Goal: Communication & Community: Participate in discussion

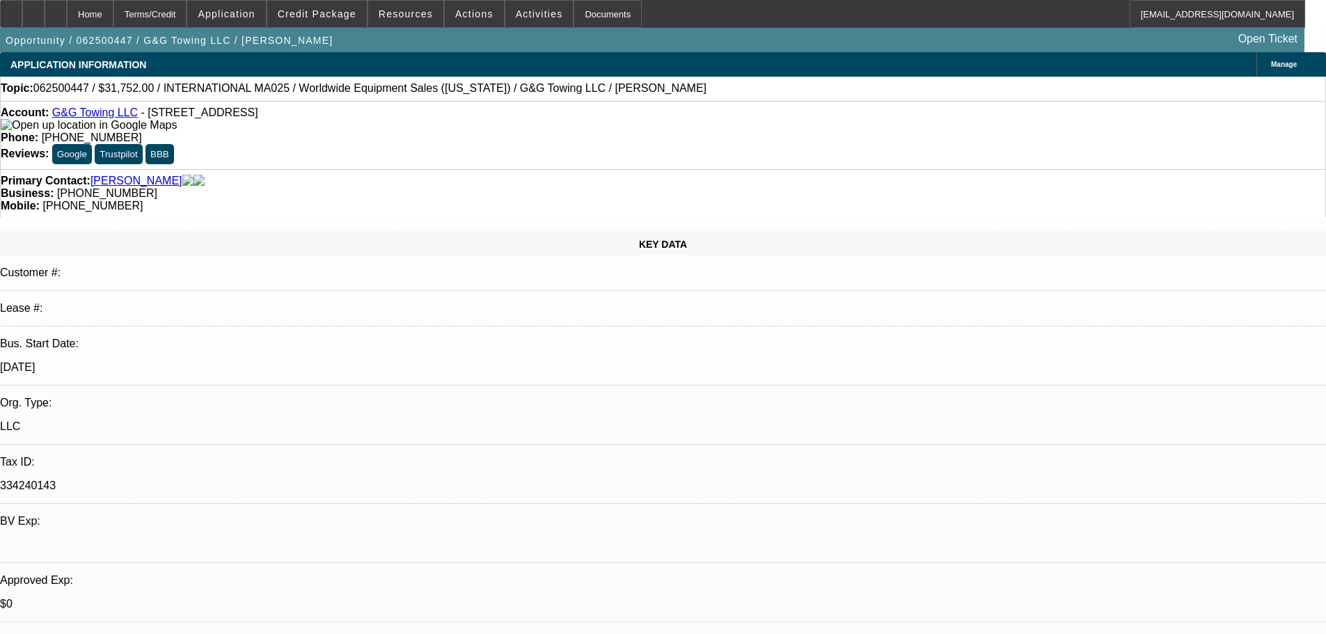
select select "0"
select select "2"
select select "0.1"
select select "4"
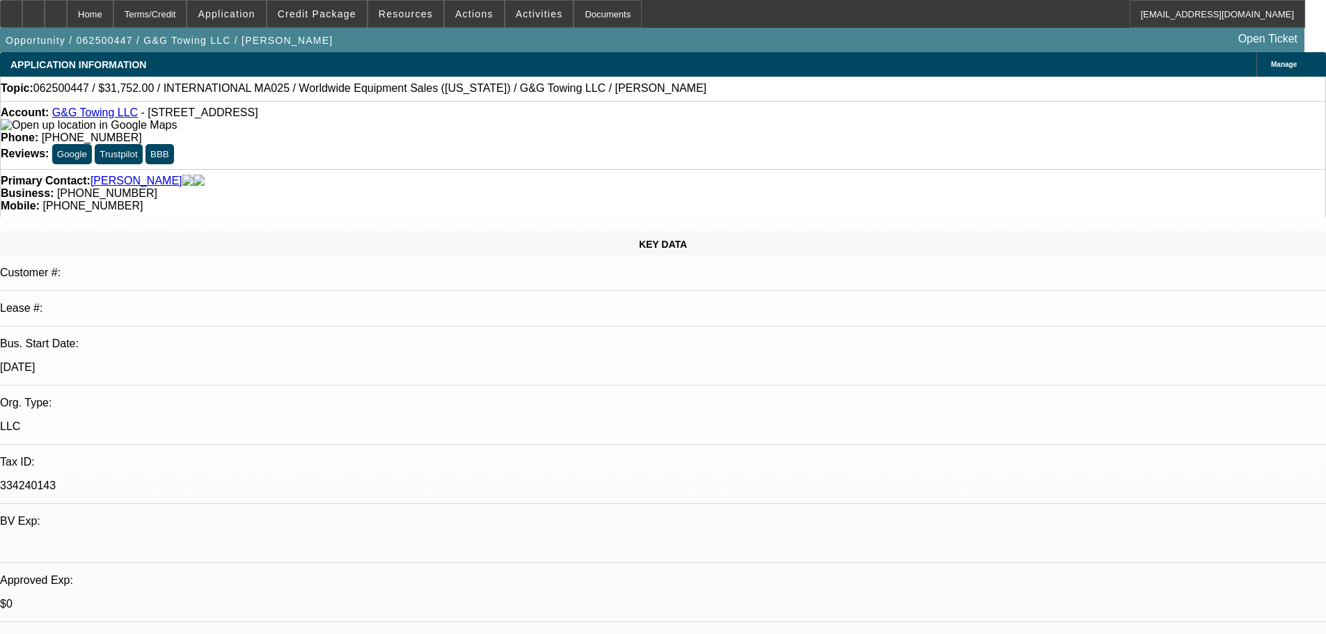
select select "0"
select select "2"
select select "0.1"
select select "4"
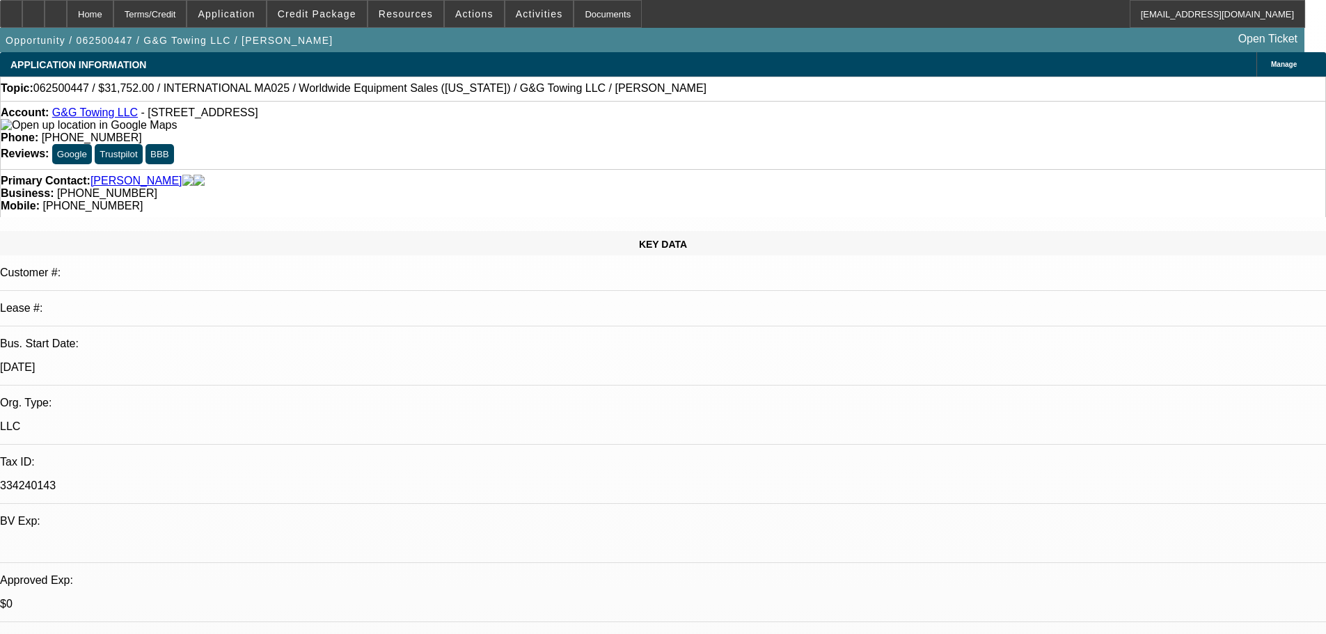
select select "0"
select select "2"
select select "0.1"
select select "4"
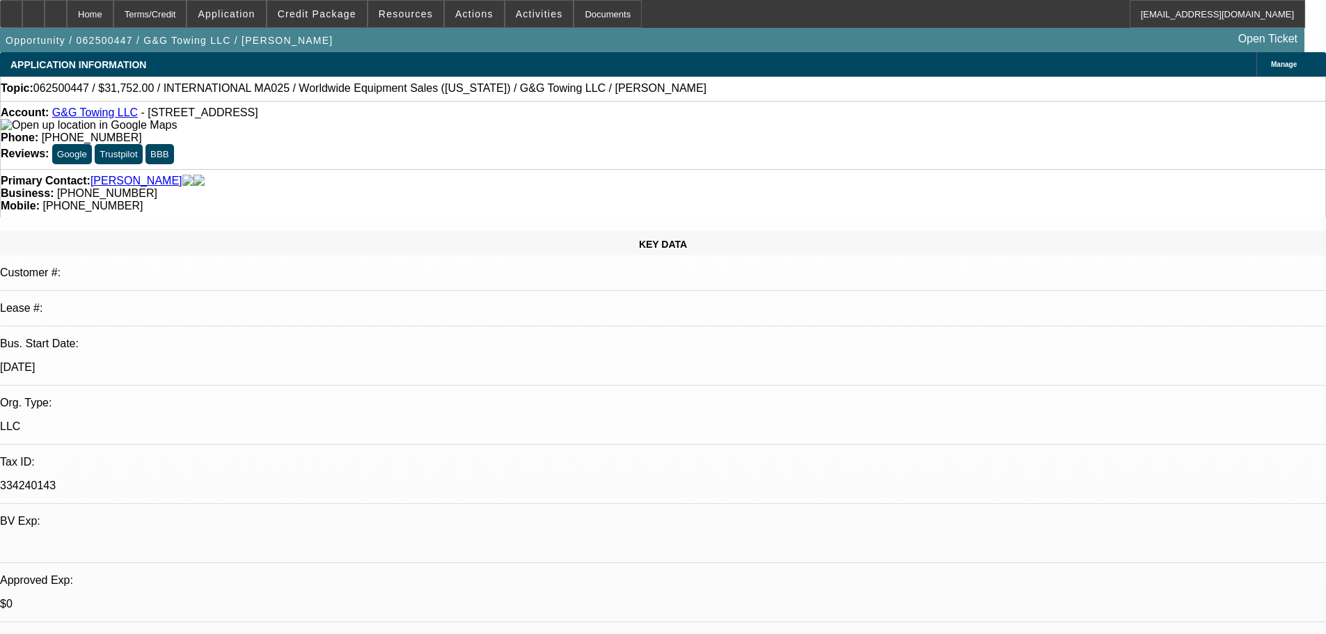
select select "0"
select select "2"
select select "0.1"
select select "4"
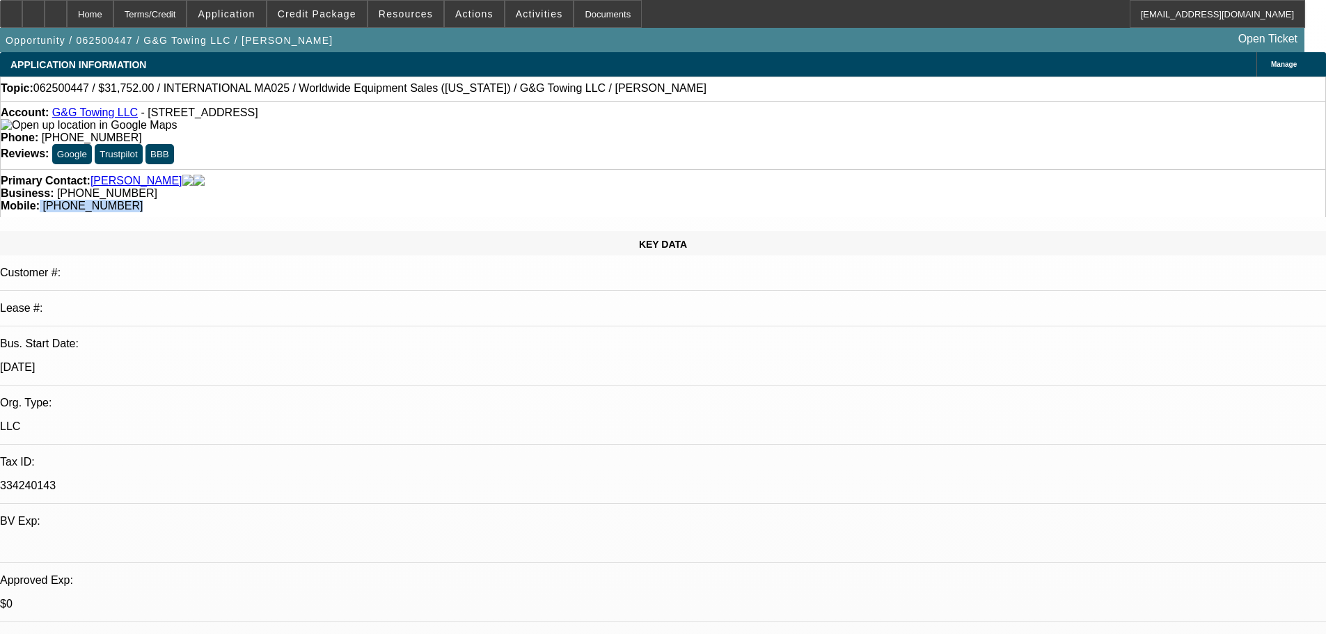
drag, startPoint x: 769, startPoint y: 152, endPoint x: 700, endPoint y: 157, distance: 69.0
click at [700, 200] on div "Mobile: (859) 620-6803" at bounding box center [663, 206] width 1325 height 13
click at [143, 200] on span "(859) 620-6803" at bounding box center [92, 206] width 100 height 12
drag, startPoint x: 701, startPoint y: 154, endPoint x: 754, endPoint y: 161, distance: 53.4
click at [765, 200] on div "Mobile: (859) 620-6803" at bounding box center [663, 206] width 1325 height 13
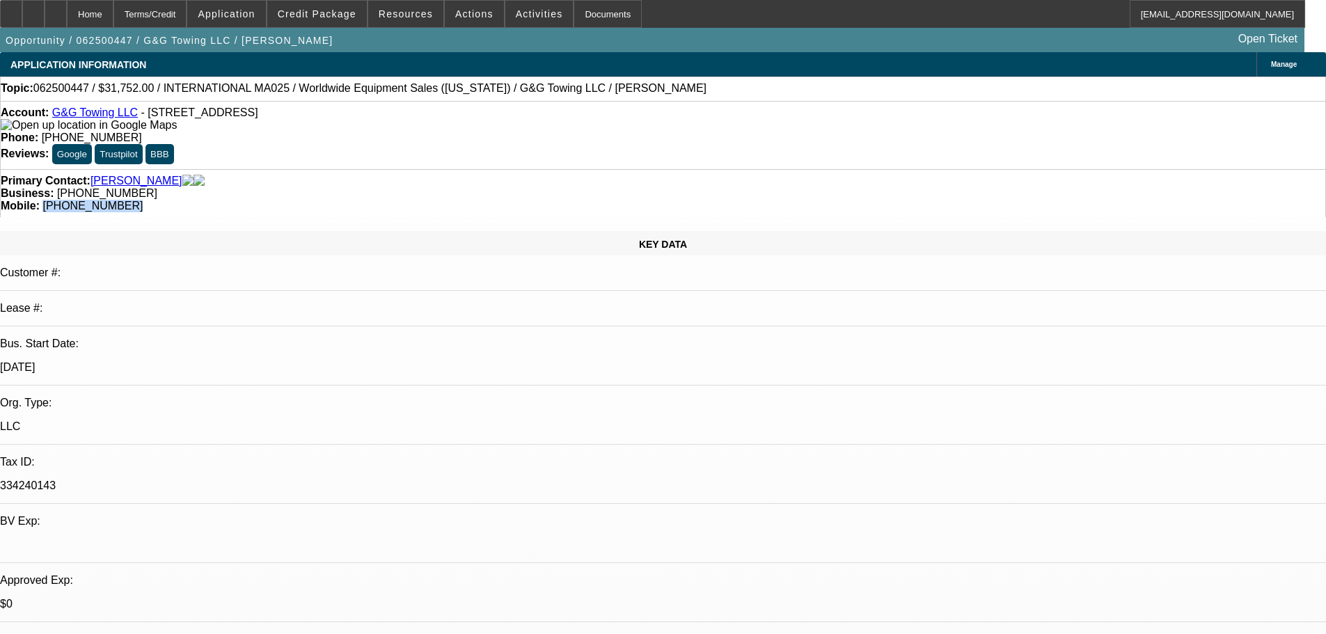
copy span "(859) 620-6803"
drag, startPoint x: 637, startPoint y: 421, endPoint x: 621, endPoint y: 30, distance: 391.5
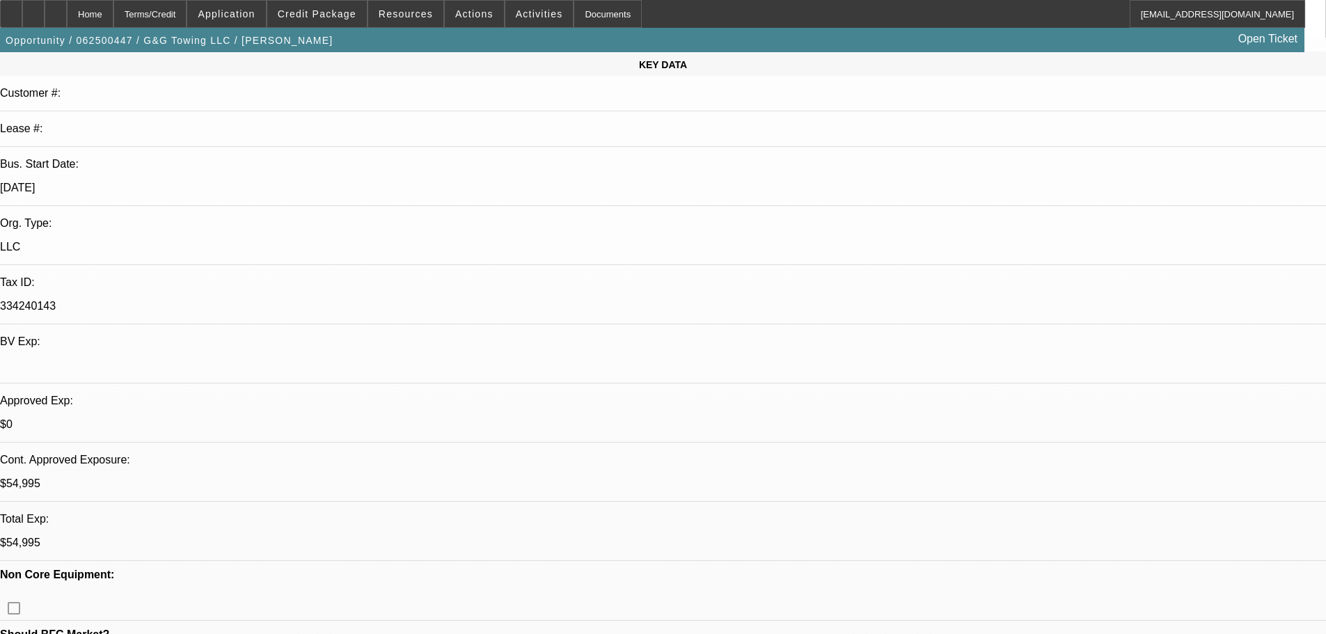
scroll to position [278, 0]
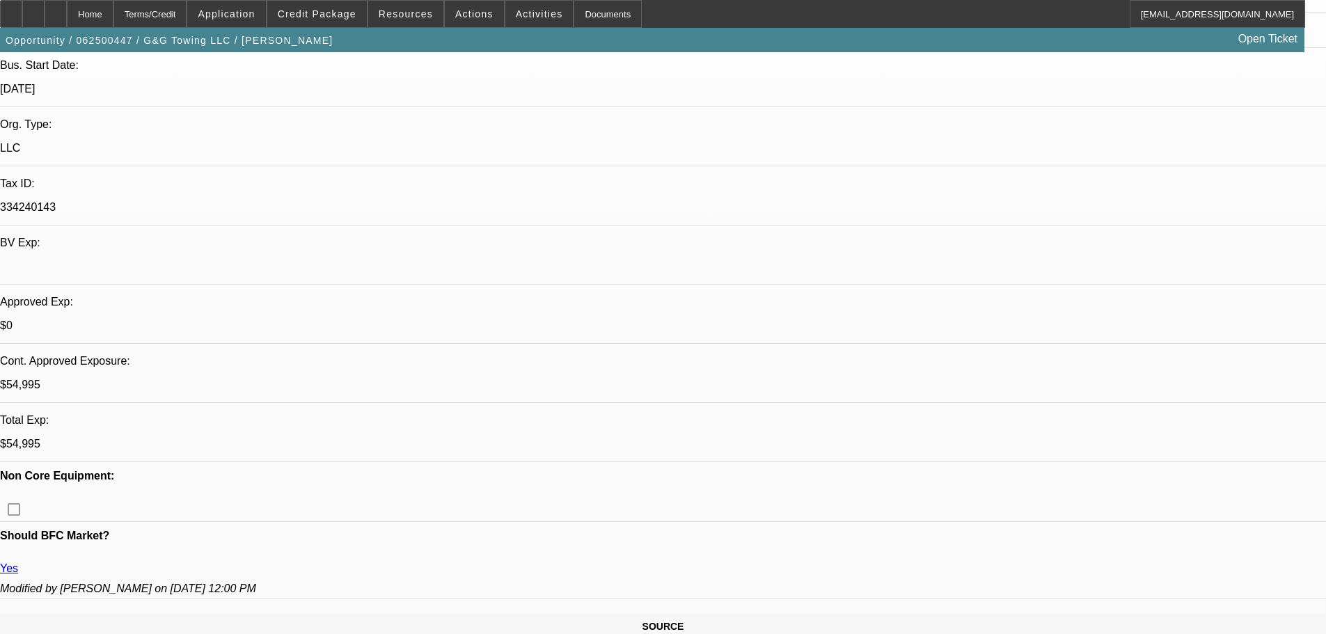
drag, startPoint x: 1035, startPoint y: 323, endPoint x: 1059, endPoint y: 290, distance: 41.4
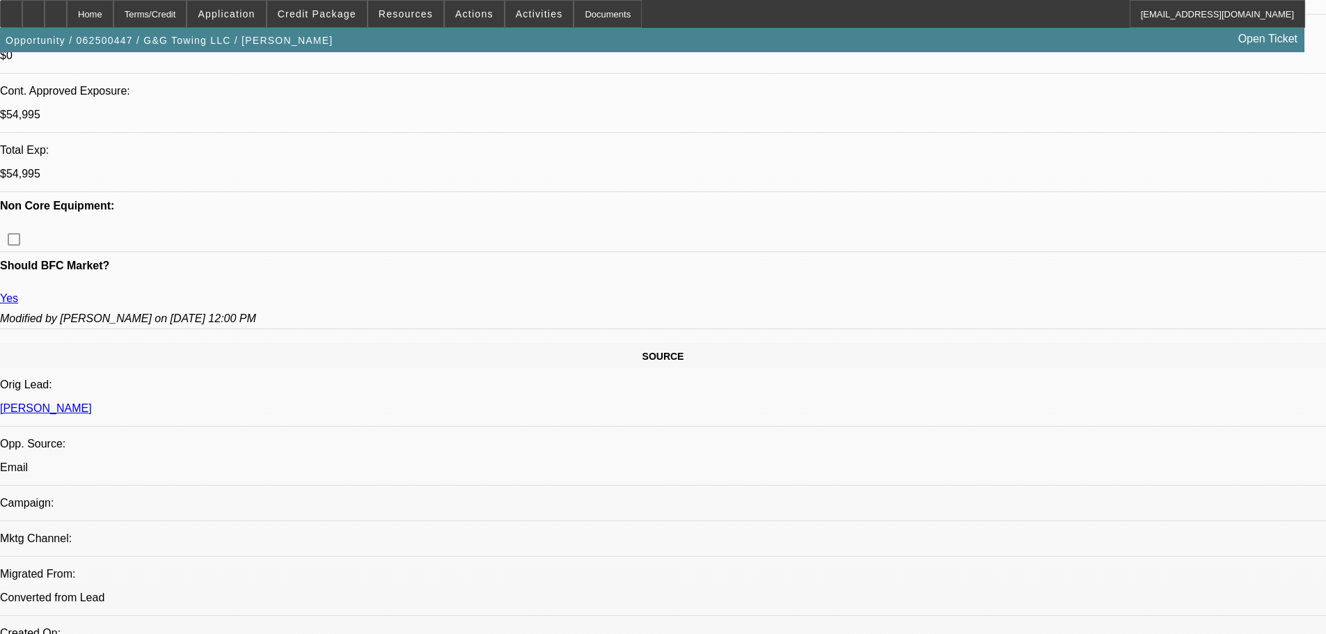
drag, startPoint x: 501, startPoint y: 343, endPoint x: 518, endPoint y: 539, distance: 196.4
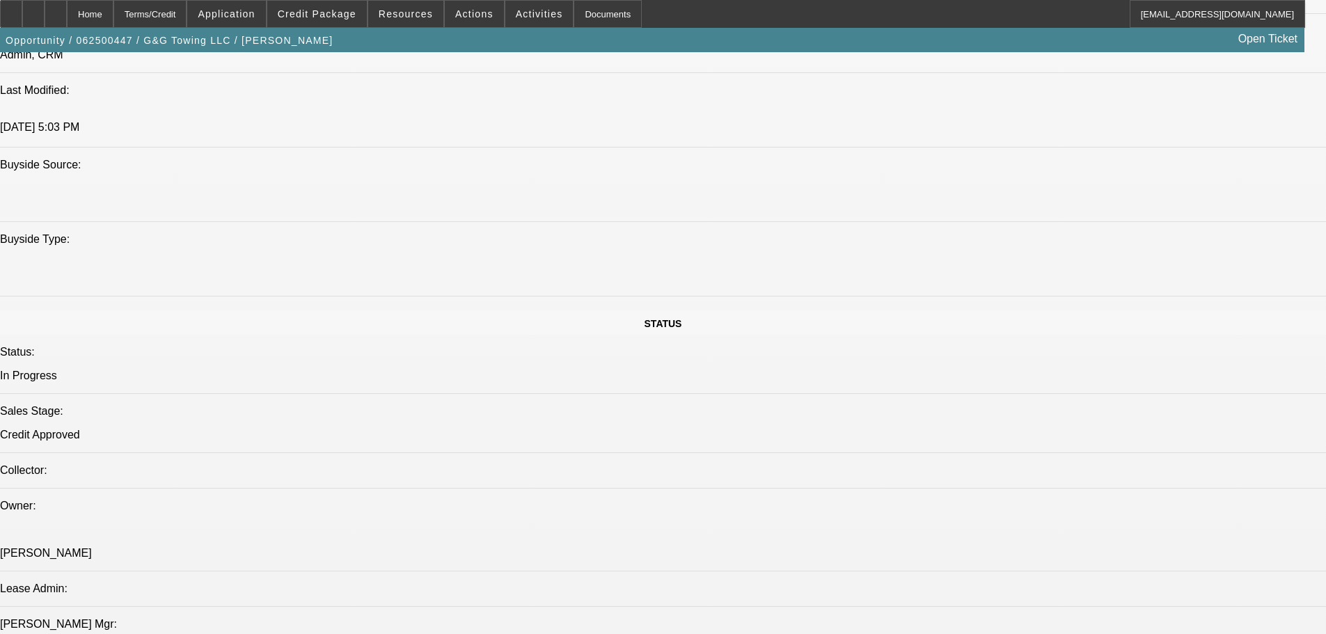
scroll to position [87, 0]
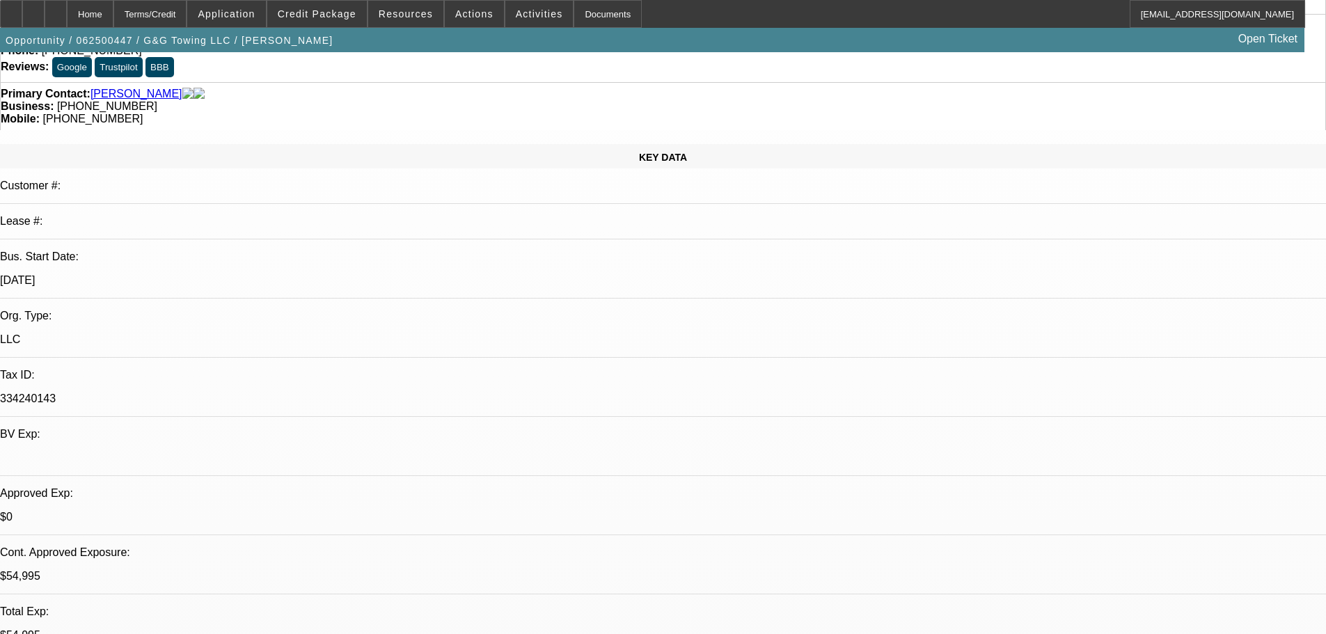
drag, startPoint x: 456, startPoint y: 546, endPoint x: 448, endPoint y: 198, distance: 348.1
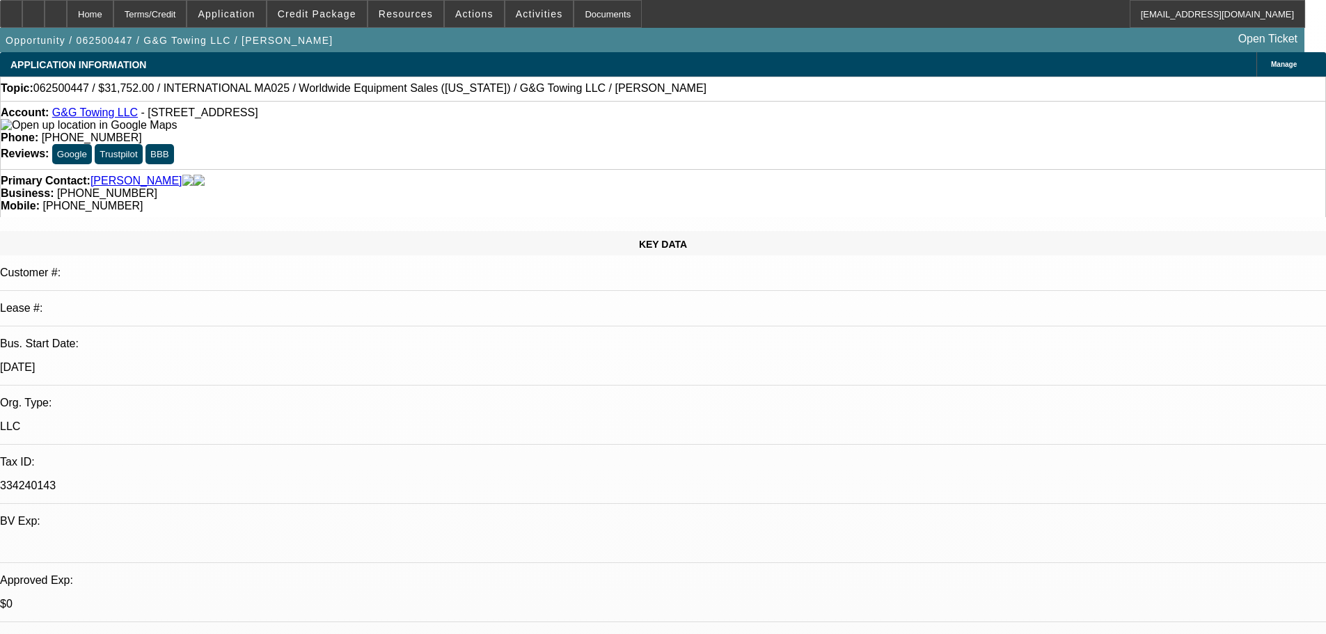
drag, startPoint x: 487, startPoint y: 251, endPoint x: 487, endPoint y: 333, distance: 82.8
drag, startPoint x: 530, startPoint y: 430, endPoint x: 527, endPoint y: 501, distance: 71.1
drag, startPoint x: 526, startPoint y: 397, endPoint x: 508, endPoint y: 255, distance: 143.2
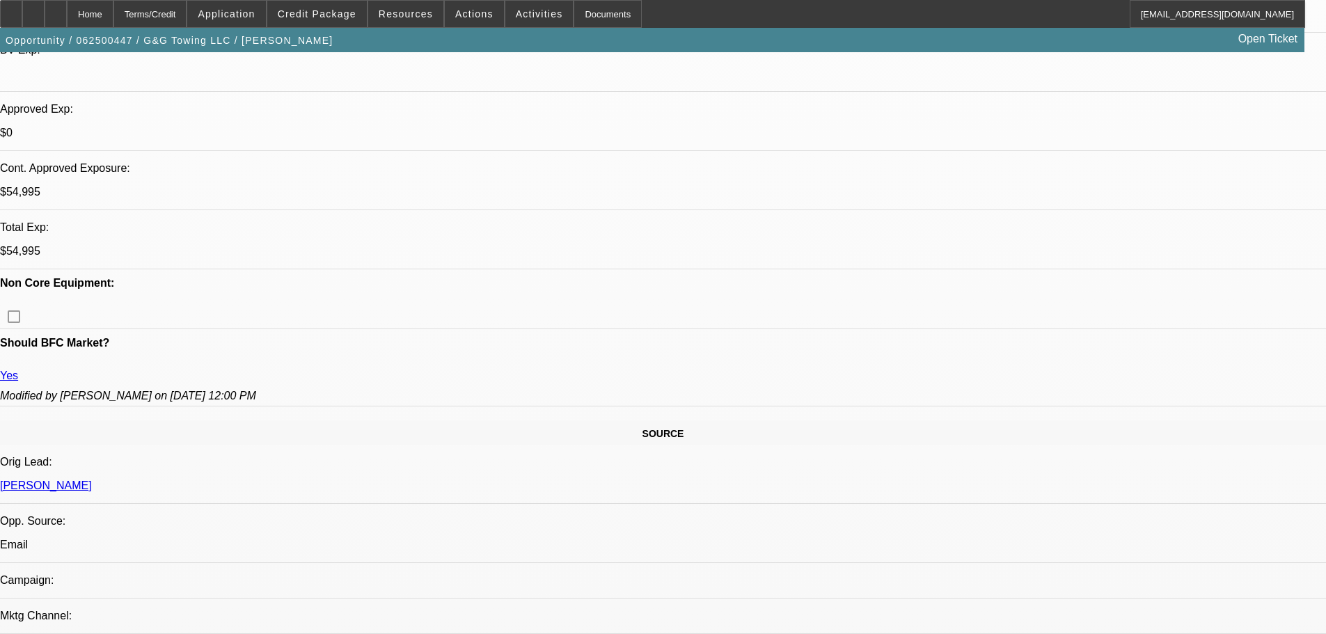
drag, startPoint x: 439, startPoint y: 397, endPoint x: 512, endPoint y: 586, distance: 202.3
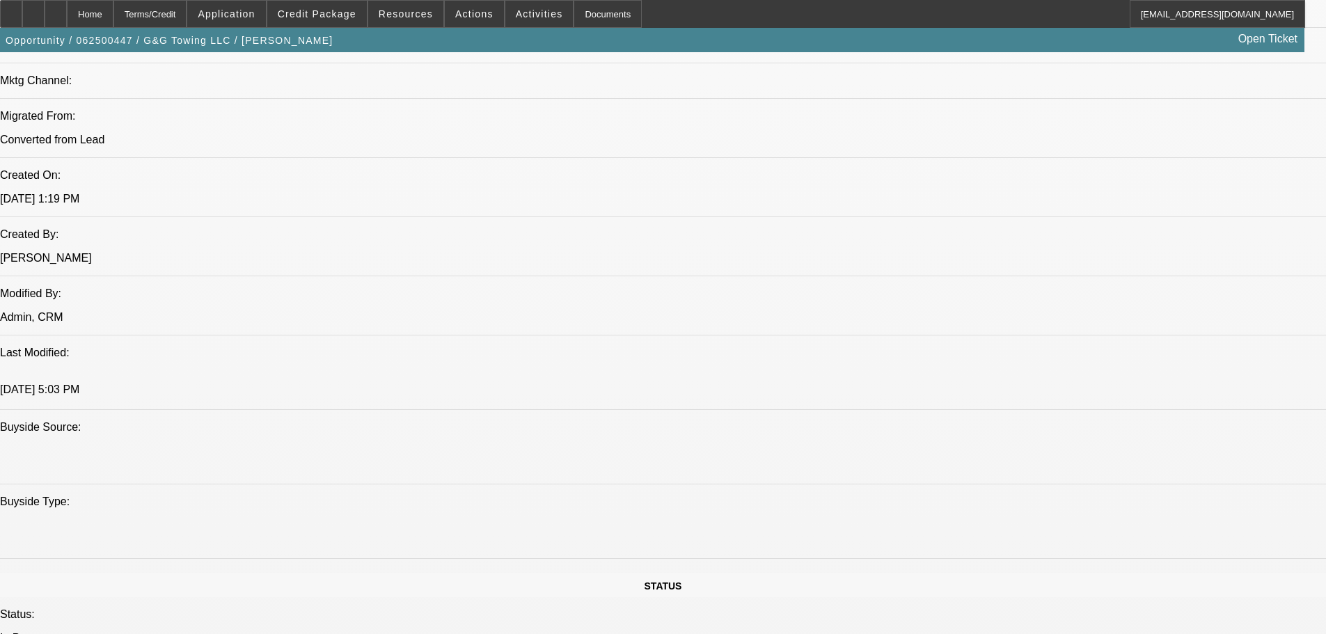
drag, startPoint x: 573, startPoint y: 402, endPoint x: 551, endPoint y: 587, distance: 185.7
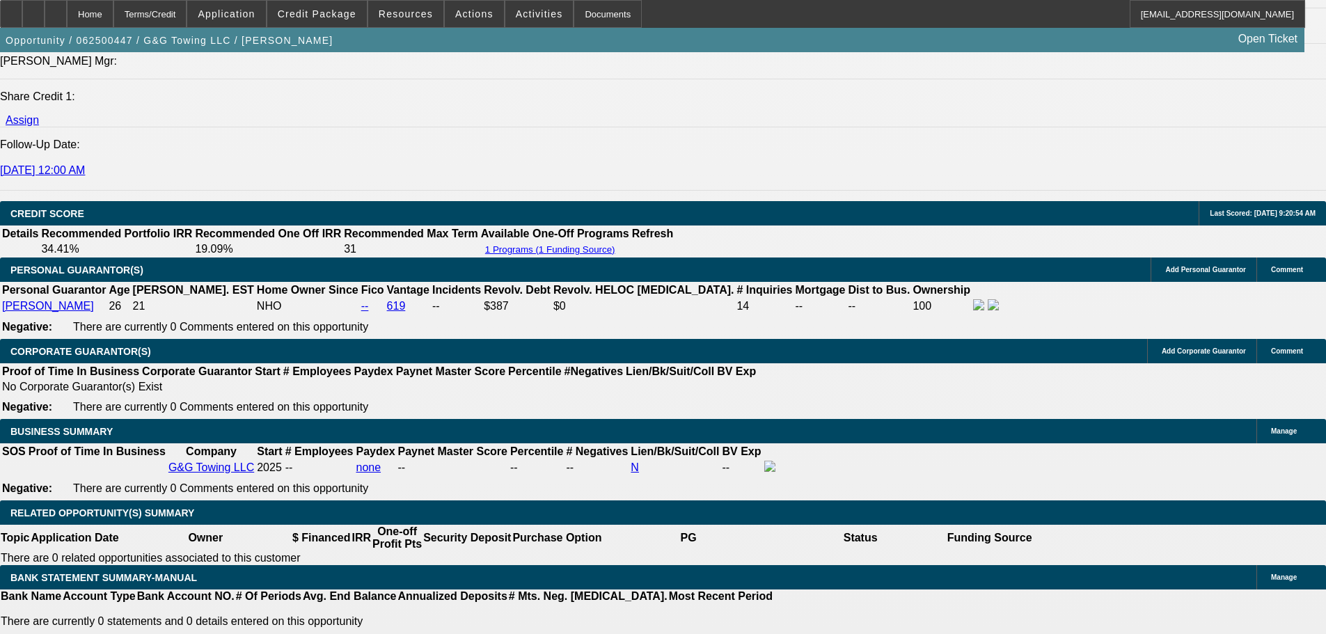
drag, startPoint x: 805, startPoint y: 17, endPoint x: 803, endPoint y: -54, distance: 71.0
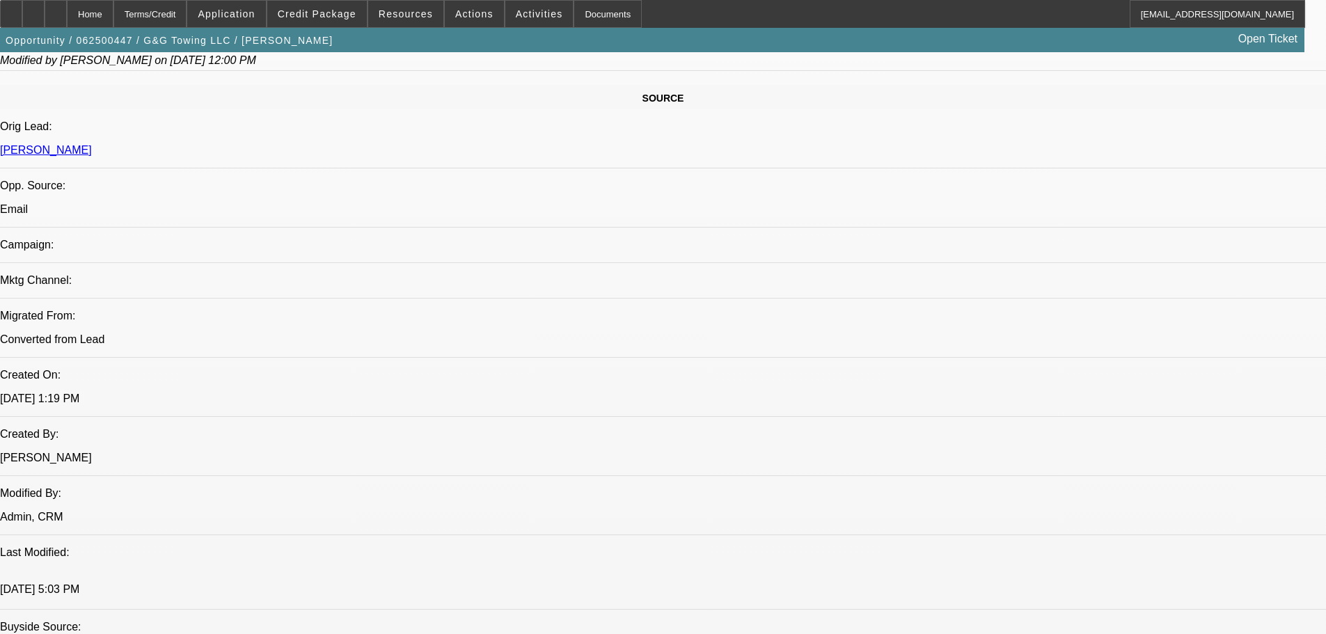
drag, startPoint x: 658, startPoint y: -84, endPoint x: 1034, endPoint y: 328, distance: 557.8
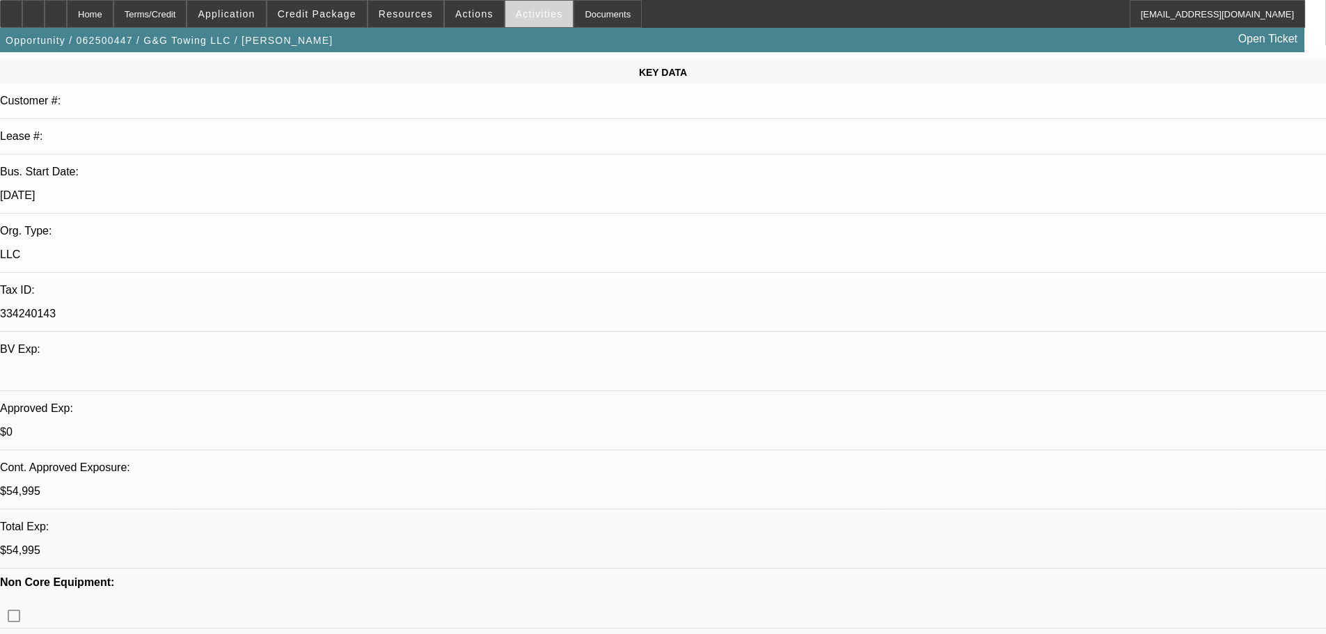
scroll to position [102, 0]
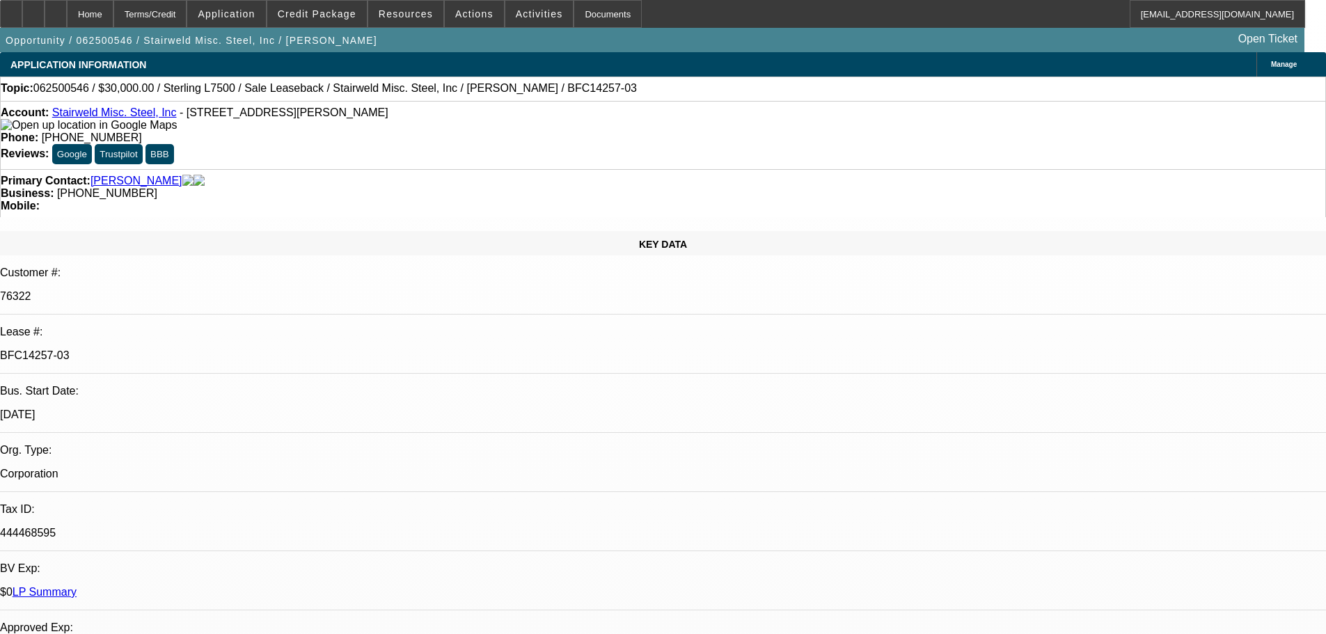
select select "0"
select select "2"
select select "0"
select select "6"
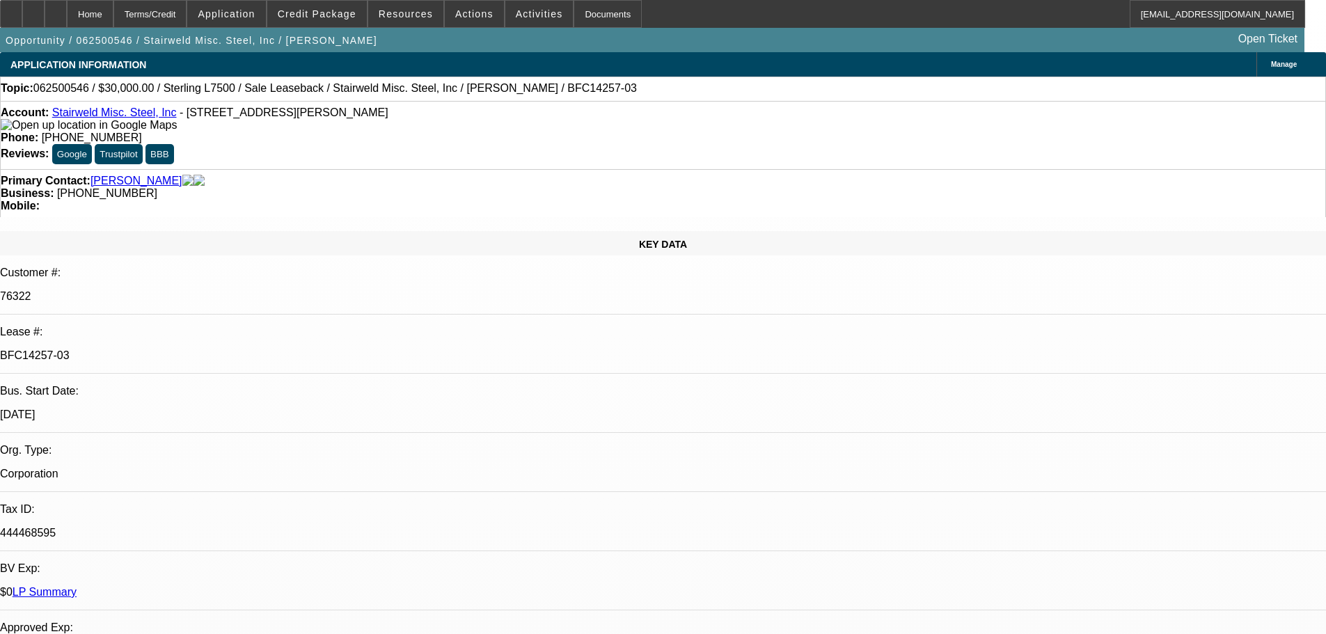
select select "0"
select select "2"
select select "0"
select select "6"
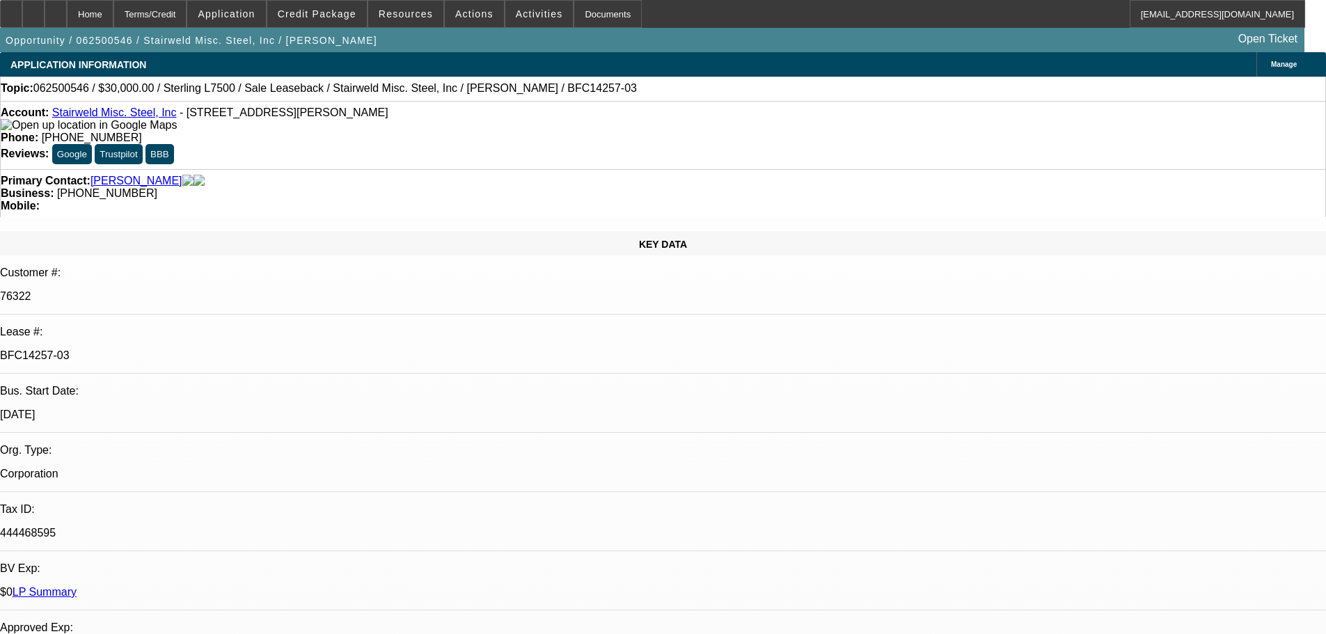
select select "0"
select select "2"
select select "0"
select select "6"
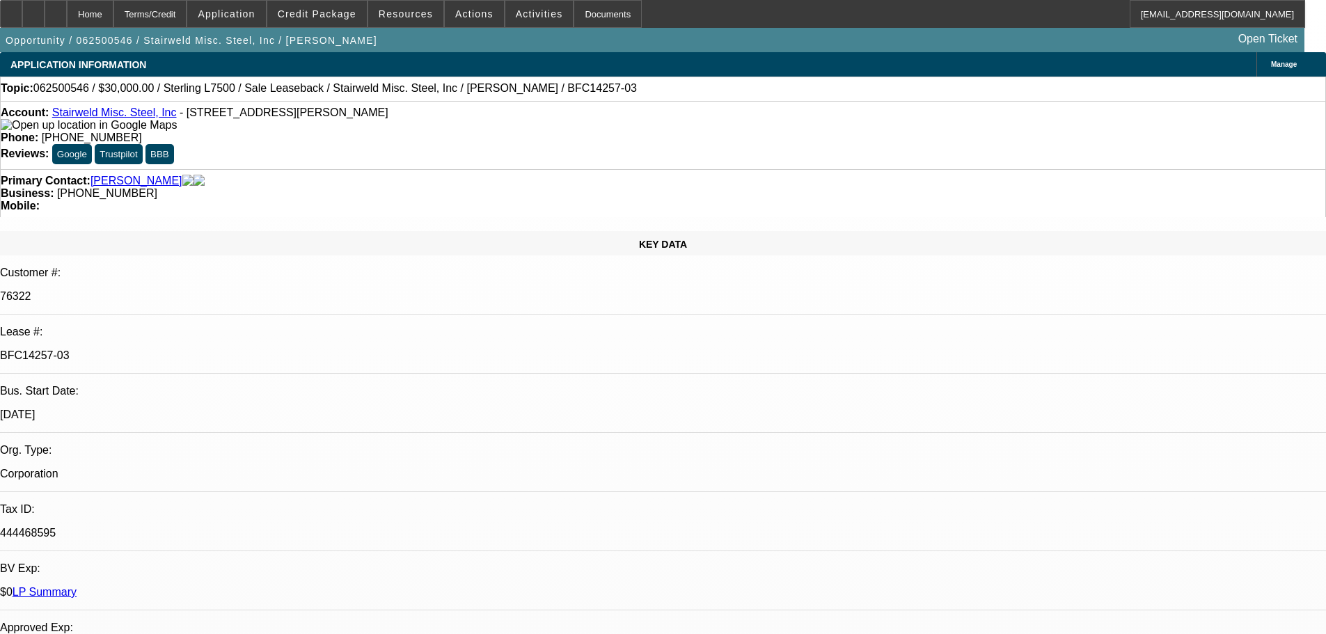
select select "0"
select select "2"
select select "0"
select select "6"
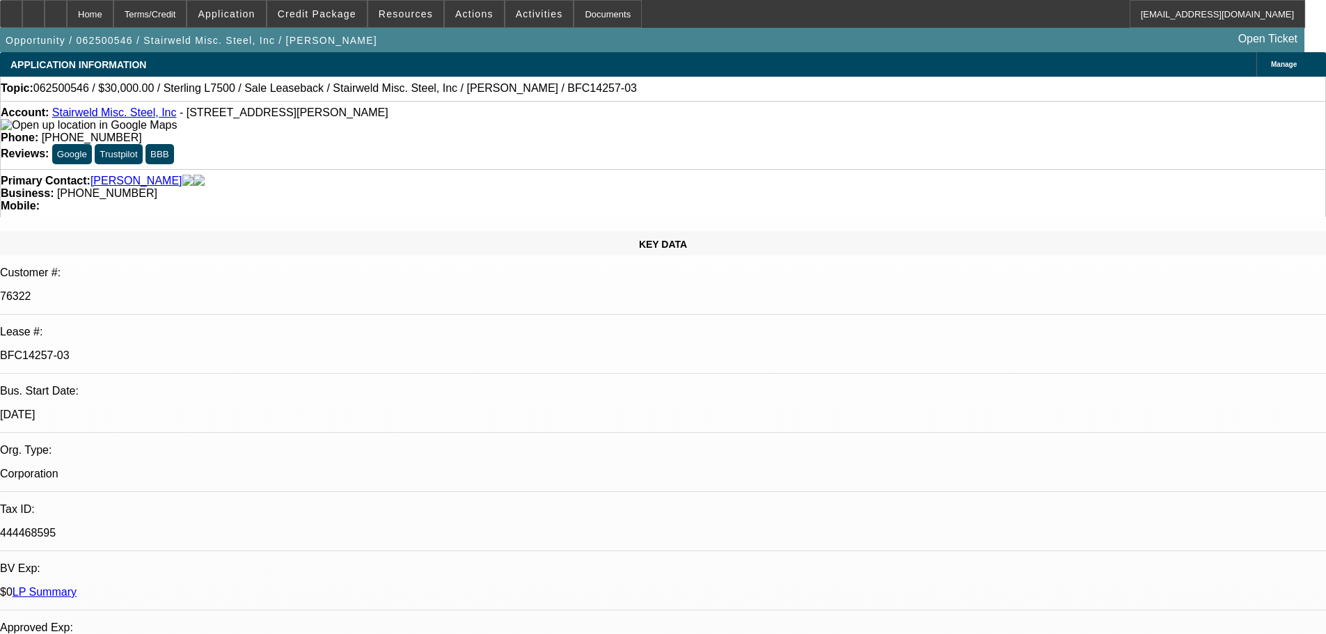
drag, startPoint x: 1012, startPoint y: 114, endPoint x: 1024, endPoint y: 189, distance: 75.4
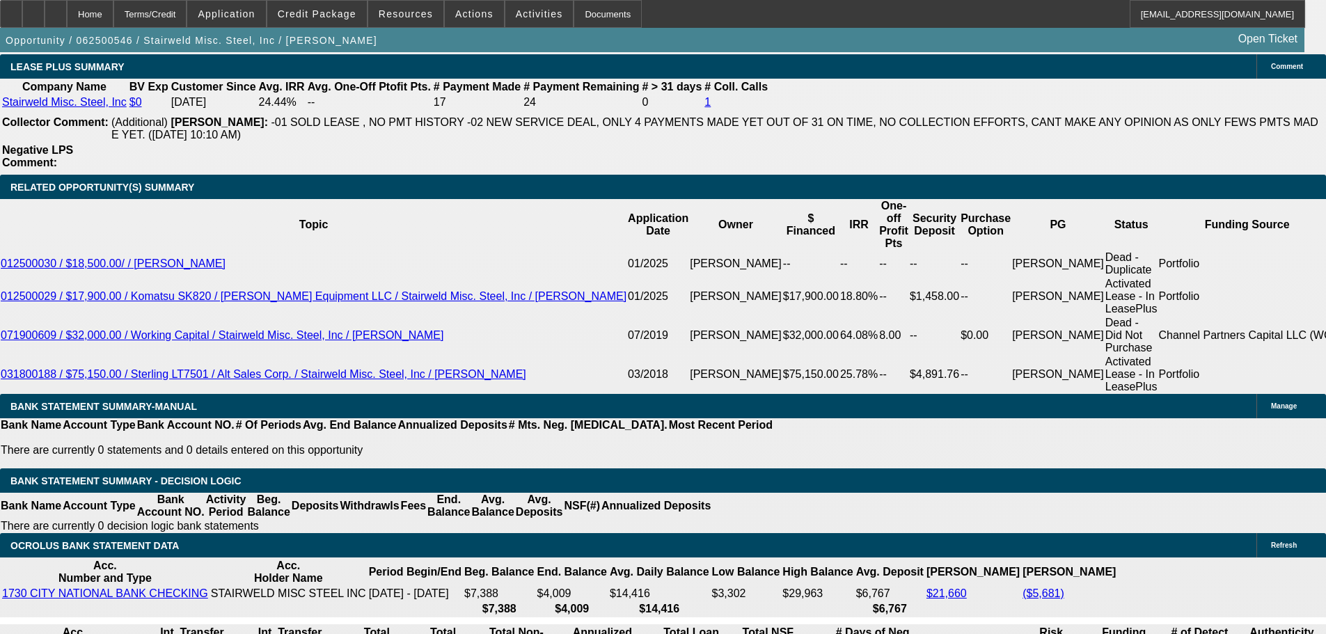
scroll to position [2645, 0]
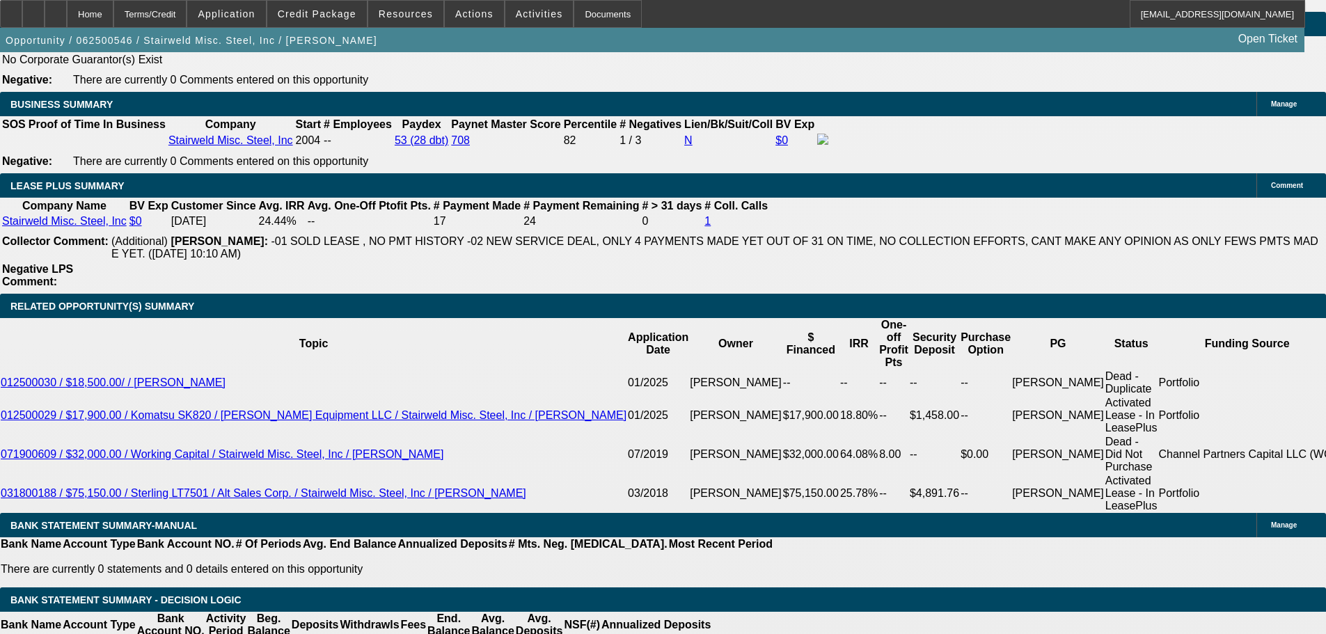
scroll to position [2367, 0]
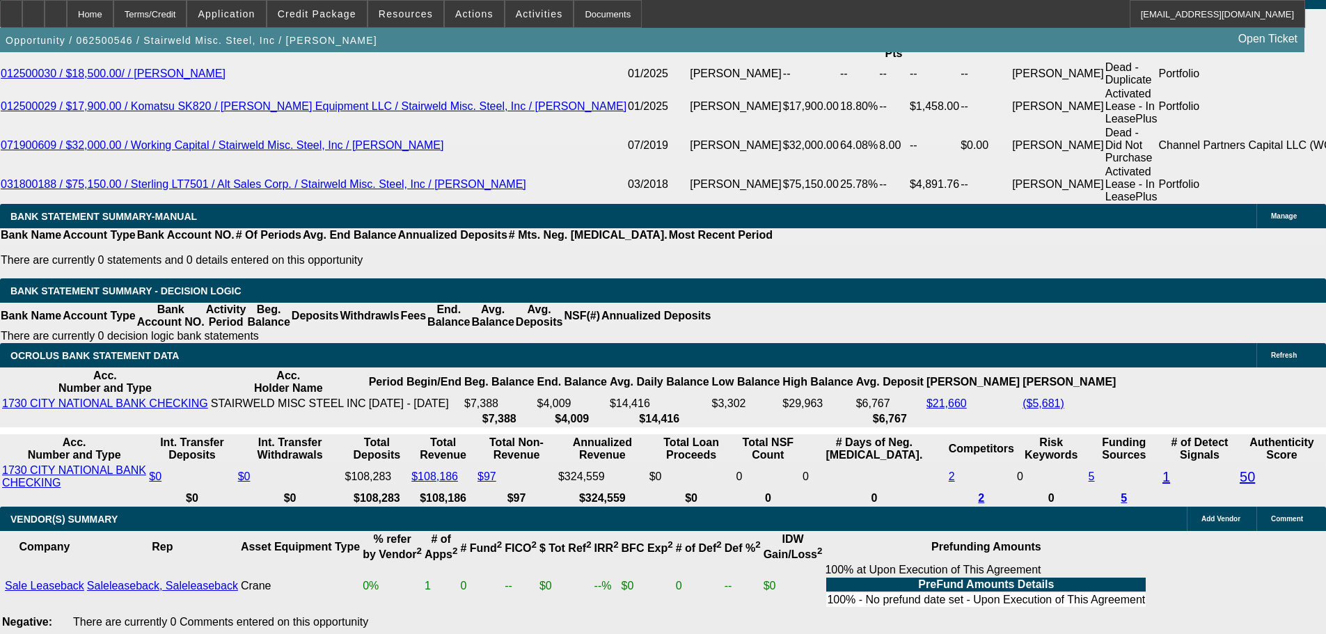
scroll to position [2784, 0]
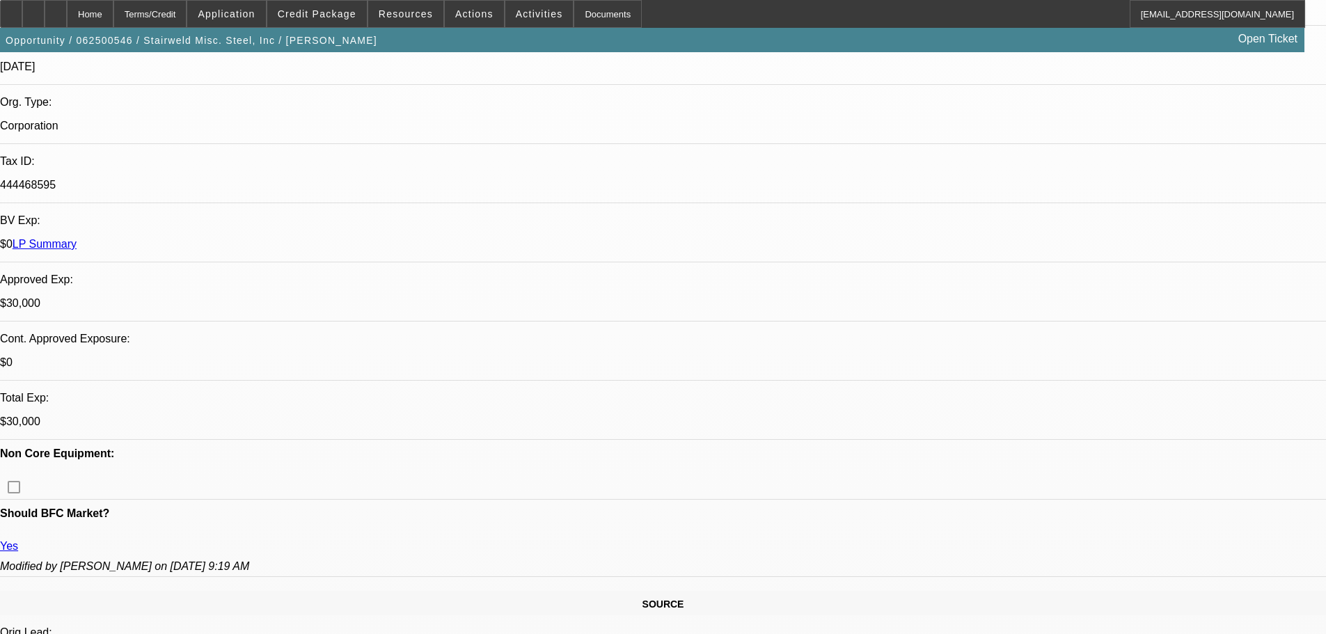
scroll to position [0, 0]
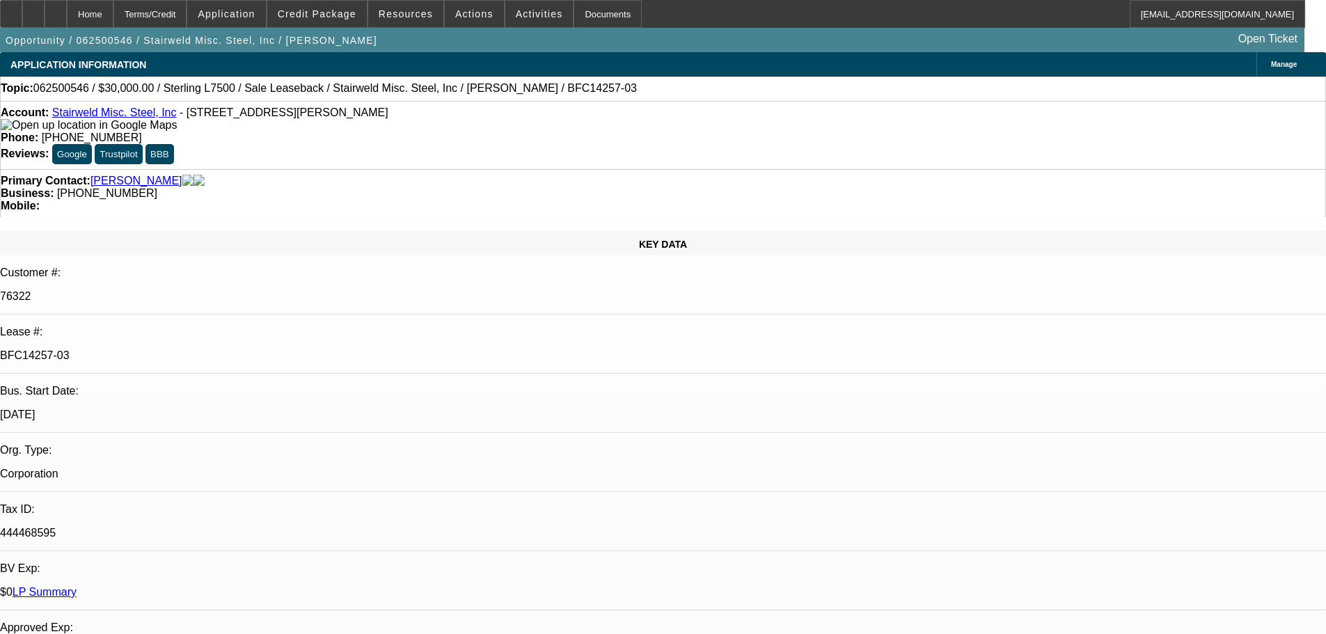
drag, startPoint x: 577, startPoint y: 443, endPoint x: 492, endPoint y: 88, distance: 365.7
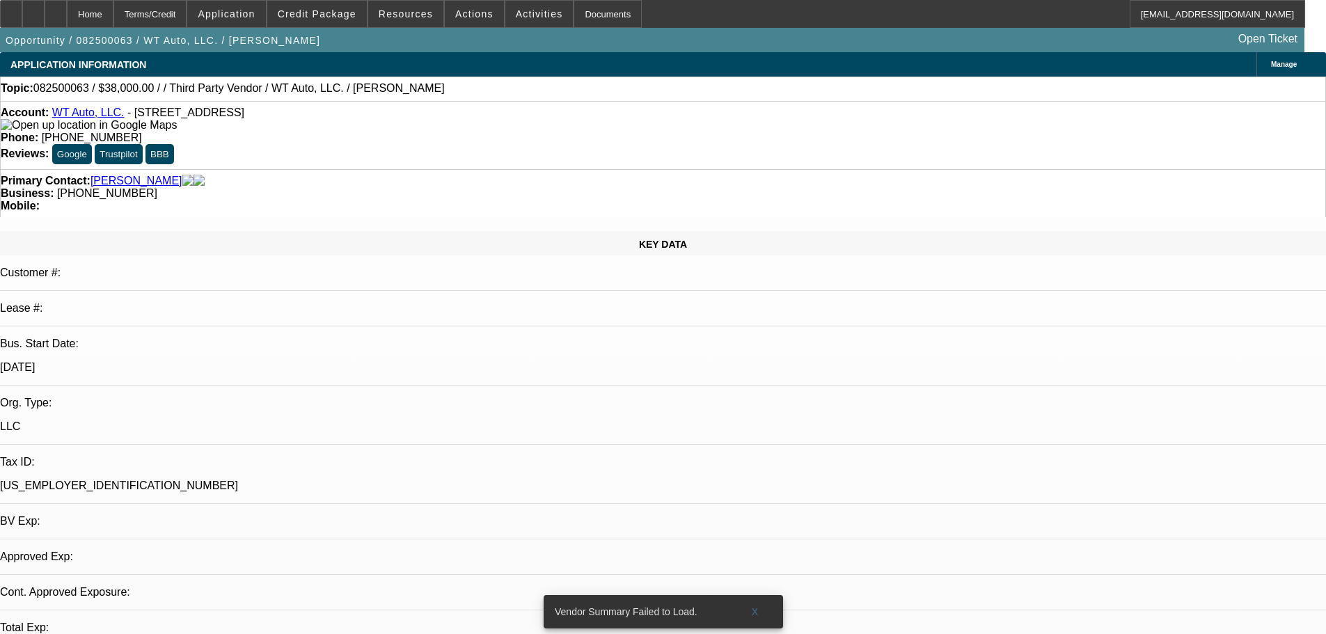
select select "0"
select select "6"
drag, startPoint x: 1192, startPoint y: 178, endPoint x: 1185, endPoint y: 164, distance: 16.2
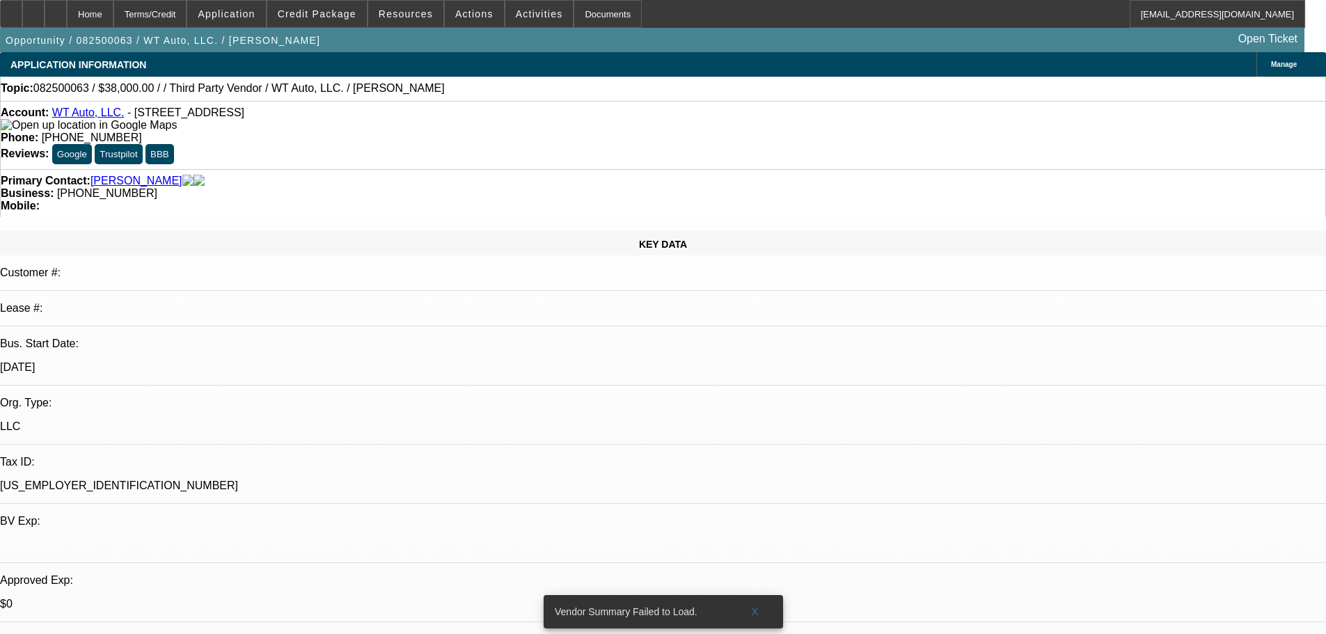
drag, startPoint x: 565, startPoint y: 155, endPoint x: 498, endPoint y: 156, distance: 66.1
click at [498, 187] on div "Business: (203) 206-2111" at bounding box center [663, 193] width 1325 height 13
copy span "(203) 206-2111"
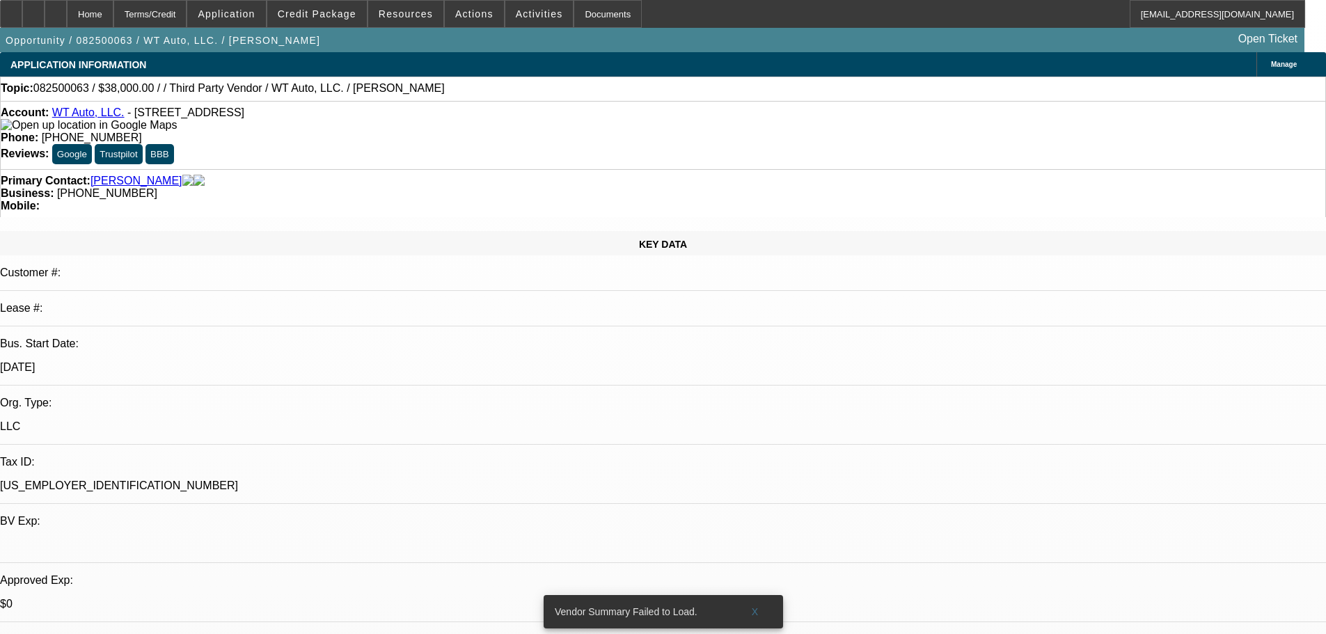
drag, startPoint x: 1102, startPoint y: 187, endPoint x: 1083, endPoint y: 152, distance: 39.6
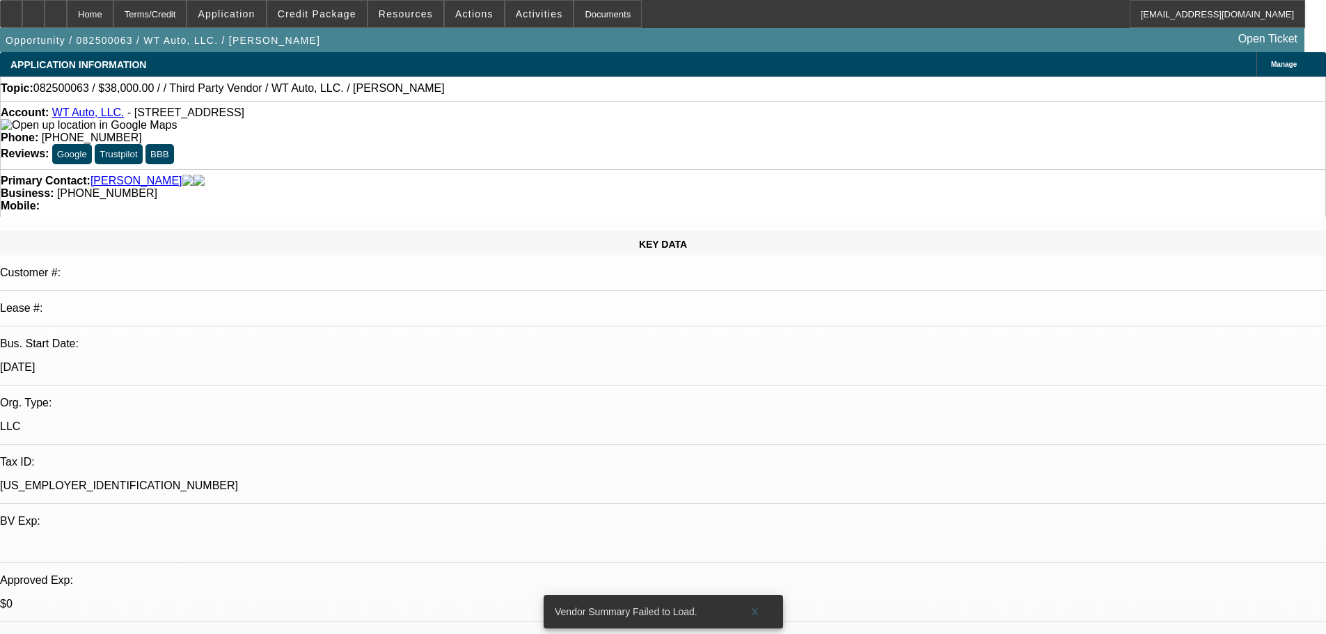
drag, startPoint x: 989, startPoint y: 357, endPoint x: 901, endPoint y: 337, distance: 90.0
drag, startPoint x: 899, startPoint y: 337, endPoint x: 988, endPoint y: 364, distance: 93.1
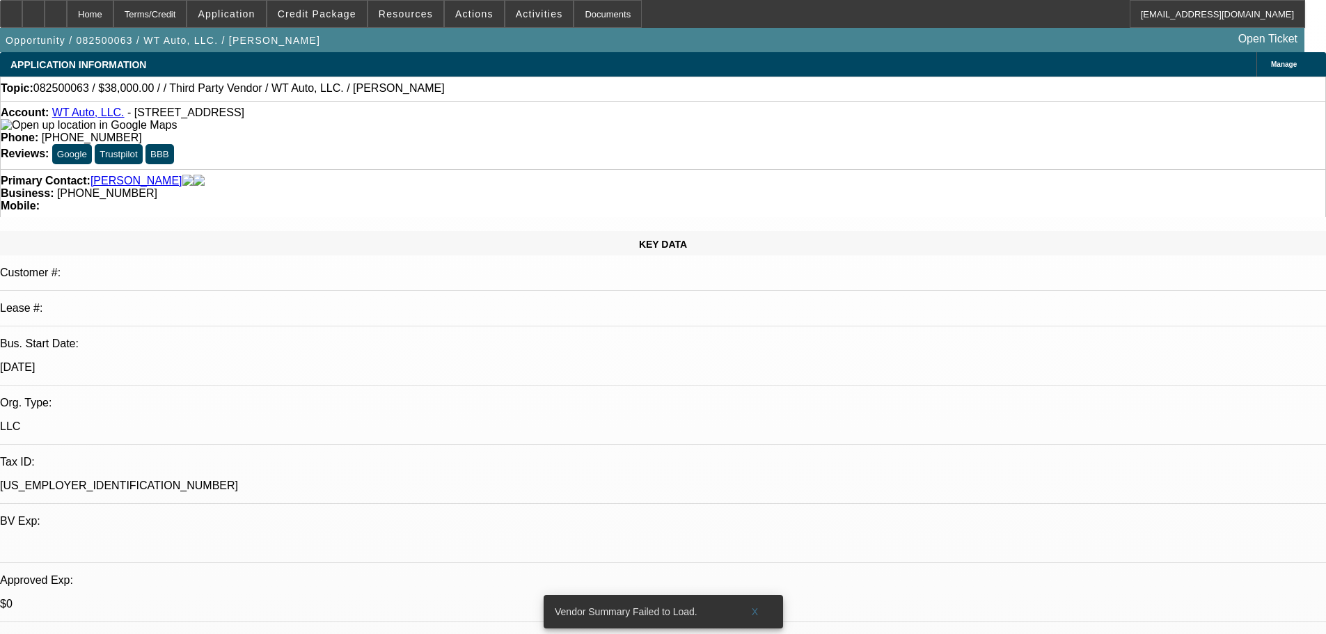
copy body "PENDING banks, seller info, vin-----8/8 pending same, emailed for update. Will …"
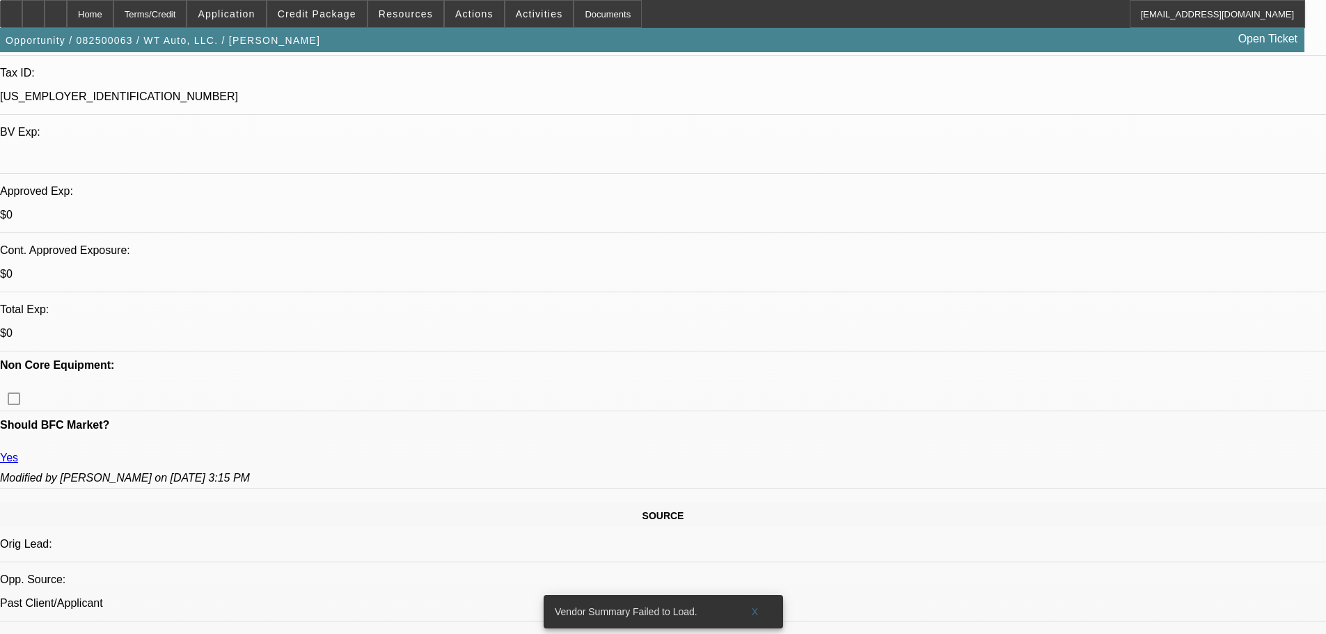
drag, startPoint x: 780, startPoint y: 393, endPoint x: 742, endPoint y: 584, distance: 195.1
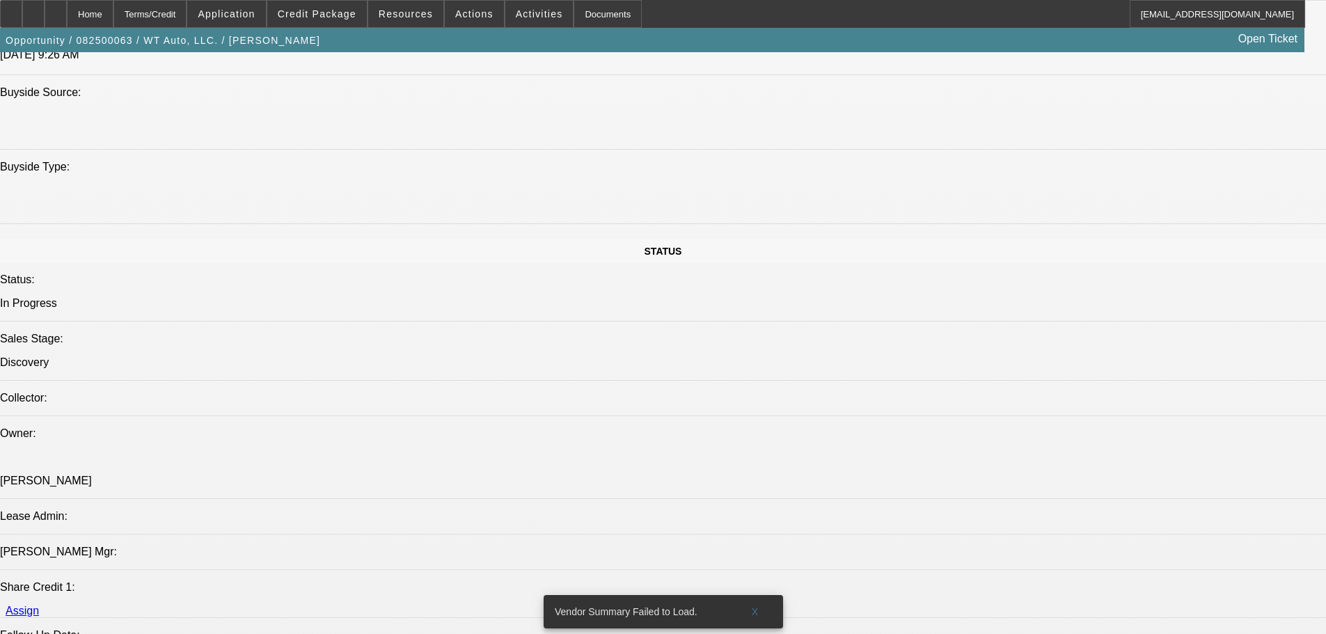
scroll to position [1320, 0]
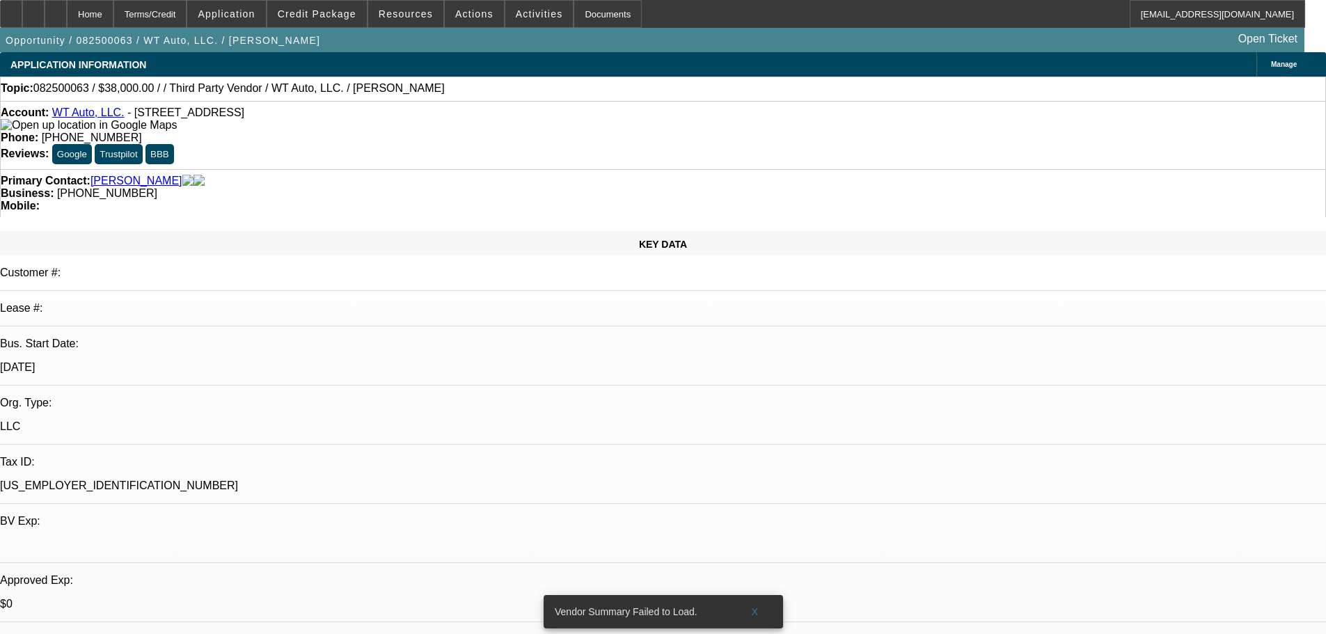
drag, startPoint x: 591, startPoint y: 8, endPoint x: 750, endPoint y: 198, distance: 247.6
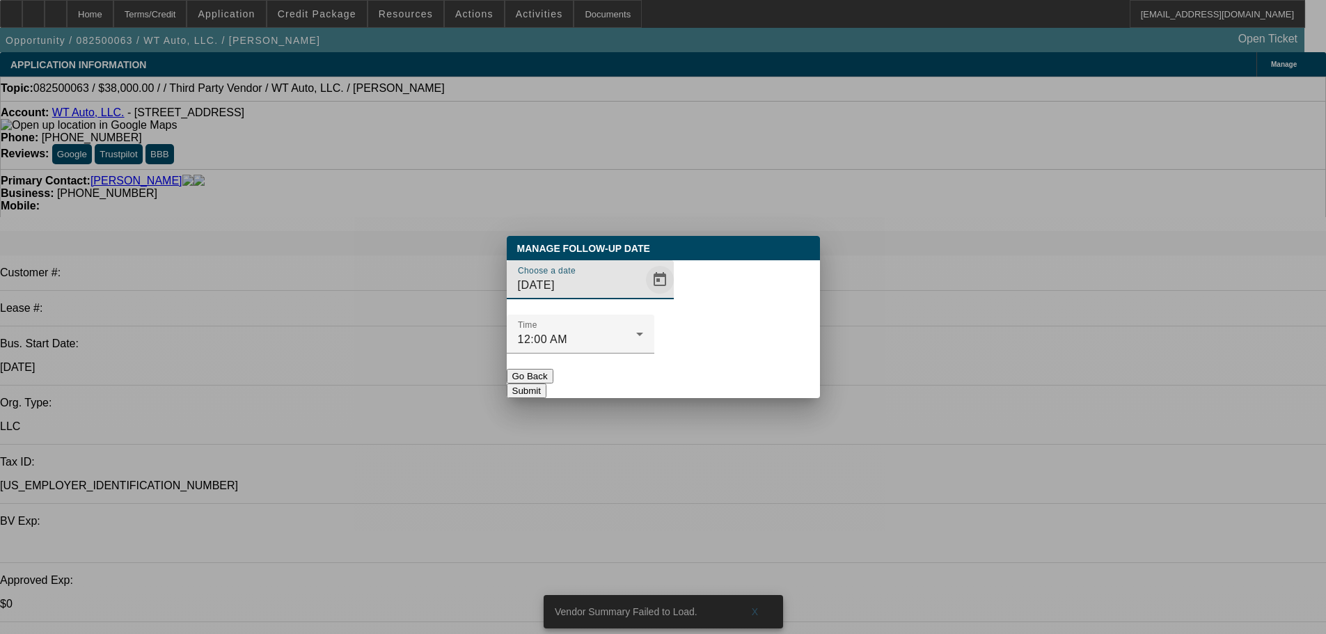
click at [643, 297] on span "Open calendar" at bounding box center [659, 279] width 33 height 33
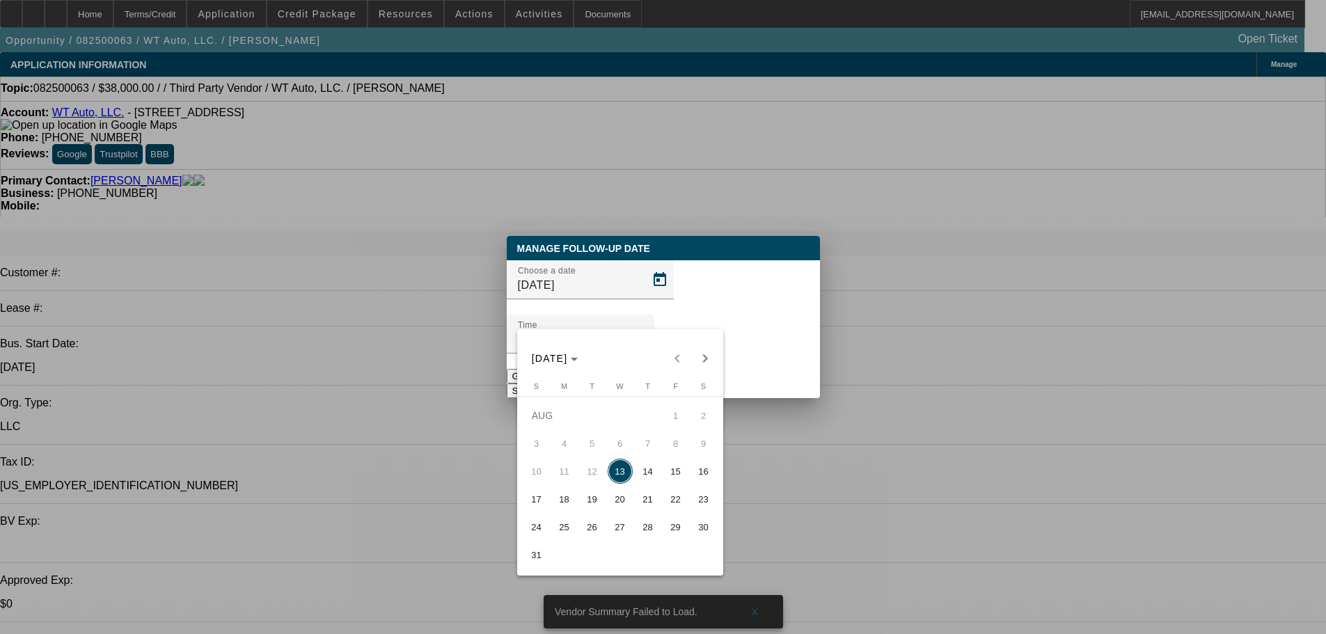
click at [682, 484] on span "15" at bounding box center [675, 471] width 25 height 25
type input "8/15/2025"
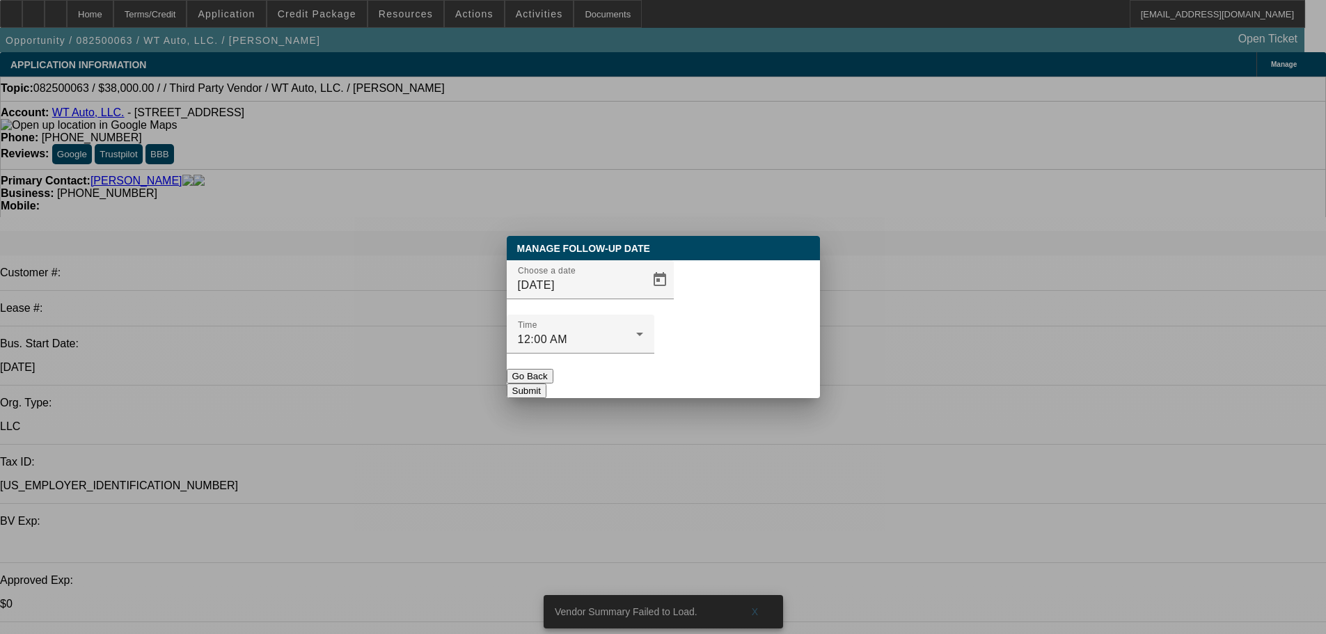
click at [546, 384] on button "Submit" at bounding box center [527, 391] width 40 height 15
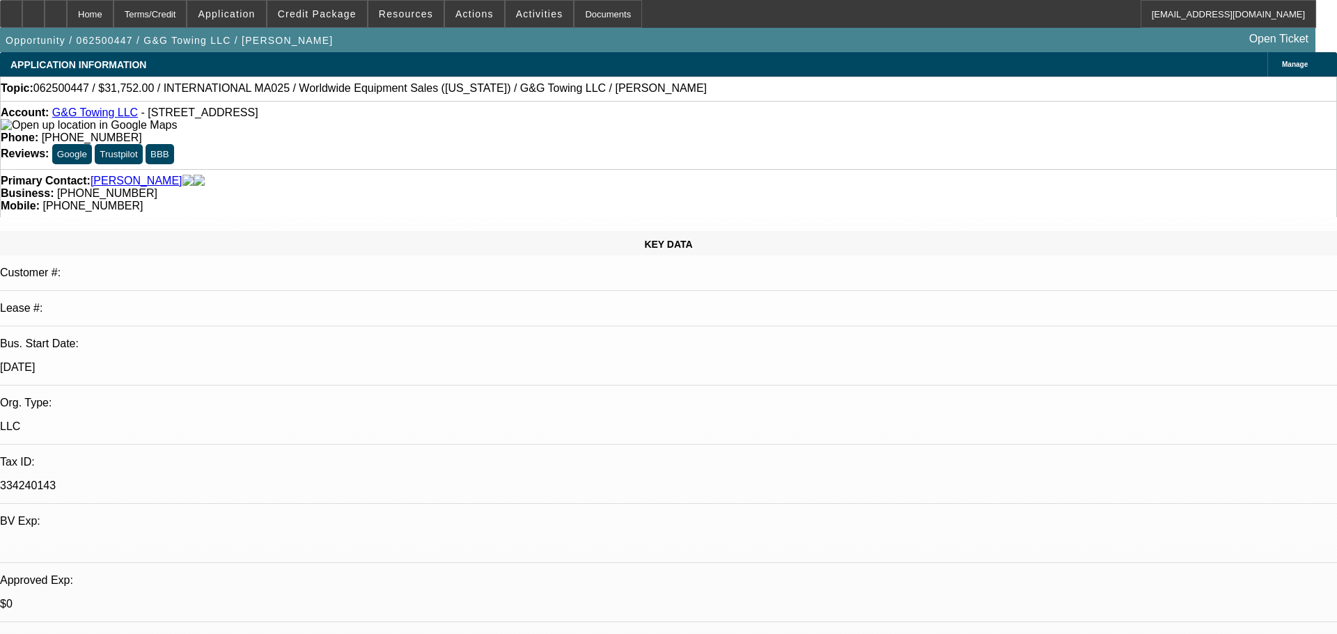
select select "0"
select select "2"
select select "0.1"
select select "4"
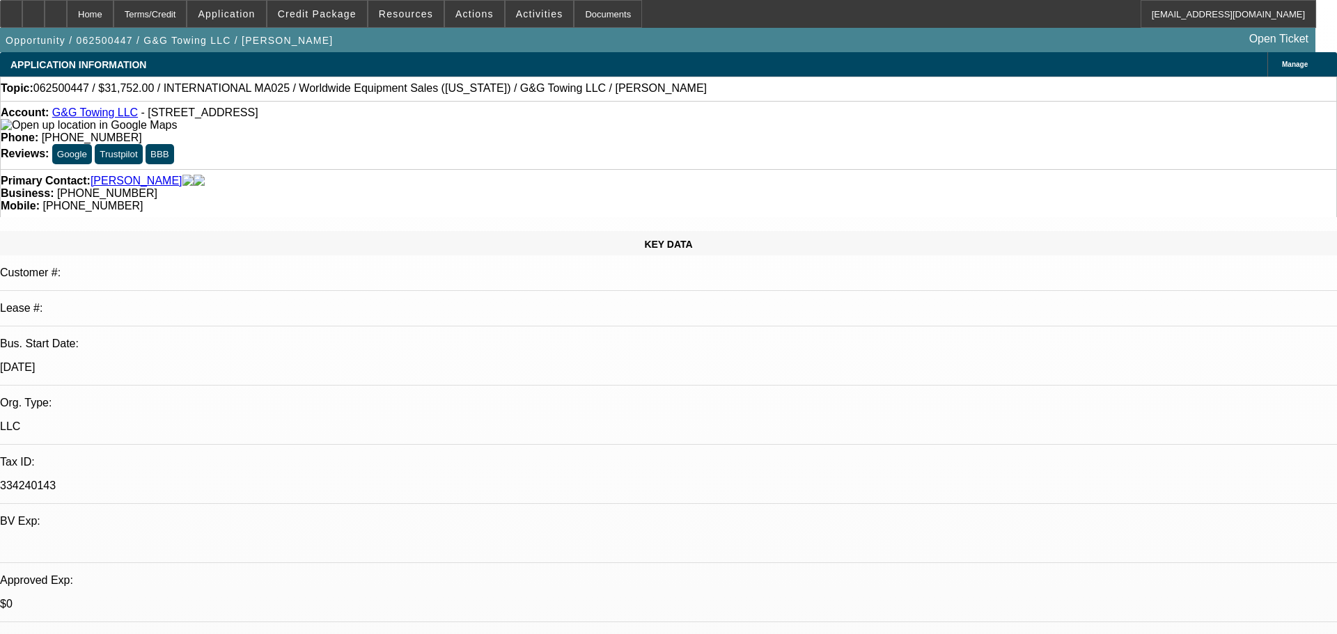
select select "0"
select select "2"
select select "0.1"
select select "4"
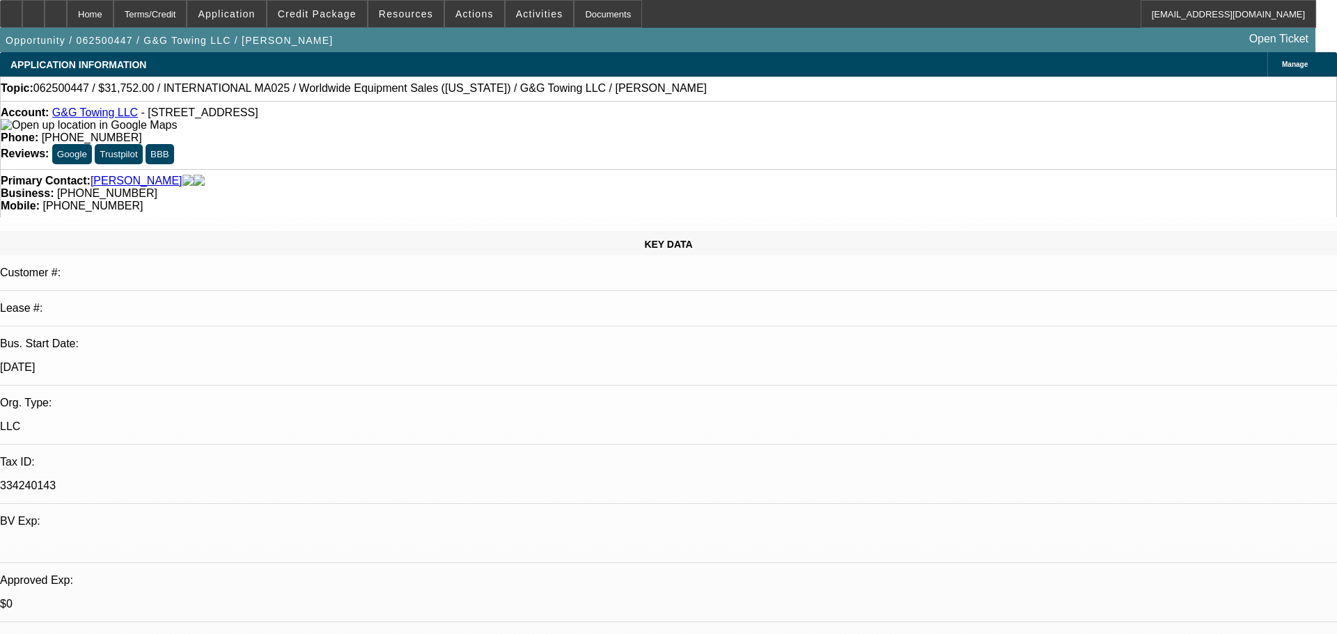
select select "0"
select select "2"
select select "0.1"
select select "4"
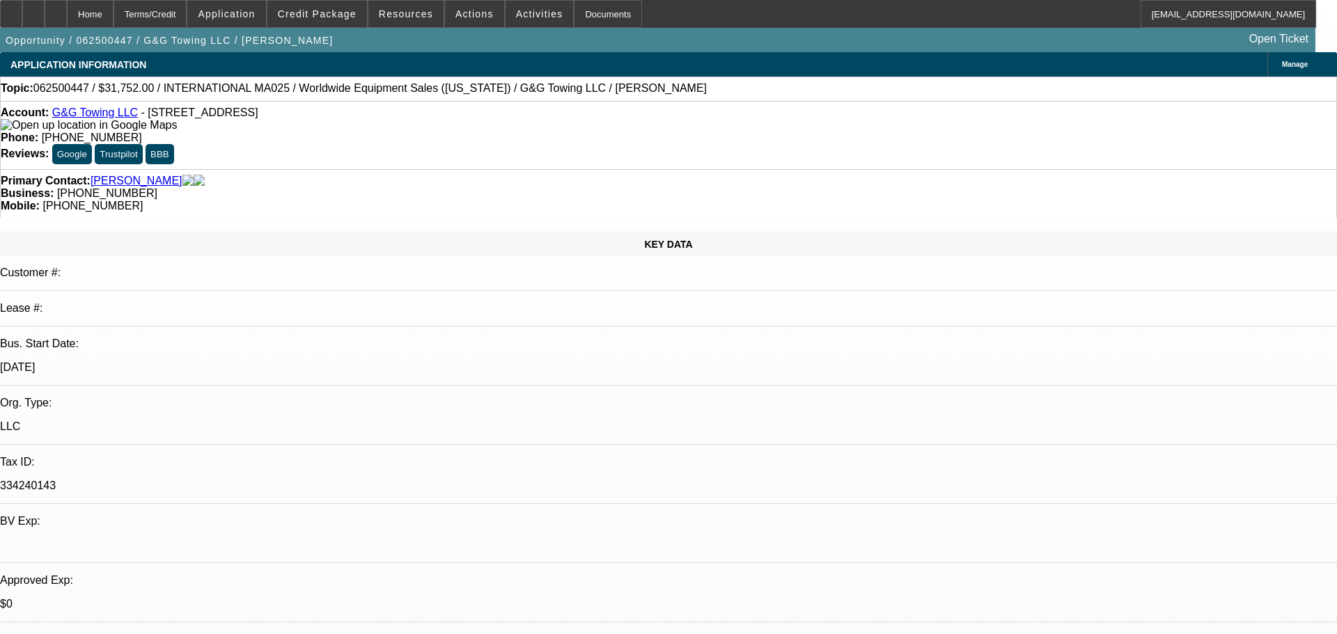
select select "0"
select select "2"
select select "0.1"
select select "4"
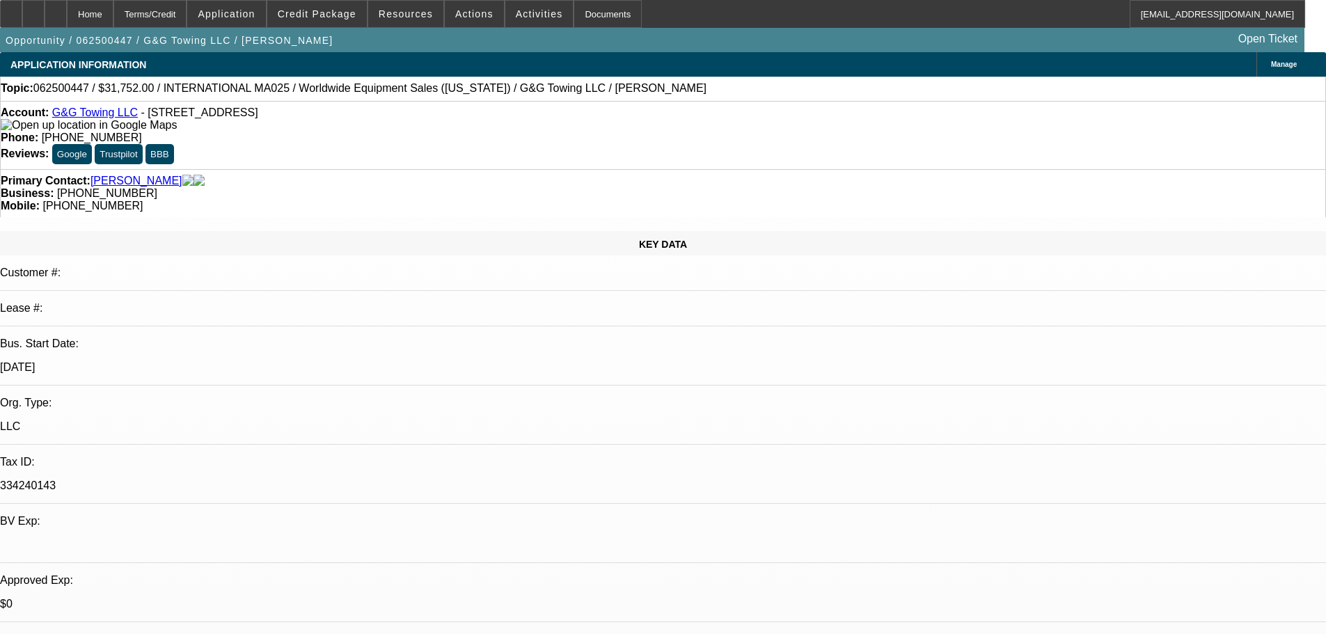
drag, startPoint x: 1306, startPoint y: 463, endPoint x: 896, endPoint y: 465, distance: 410.0
copy div "8/12 sent approval-----8/12 sent dad app to see if we can lower DP requirements."
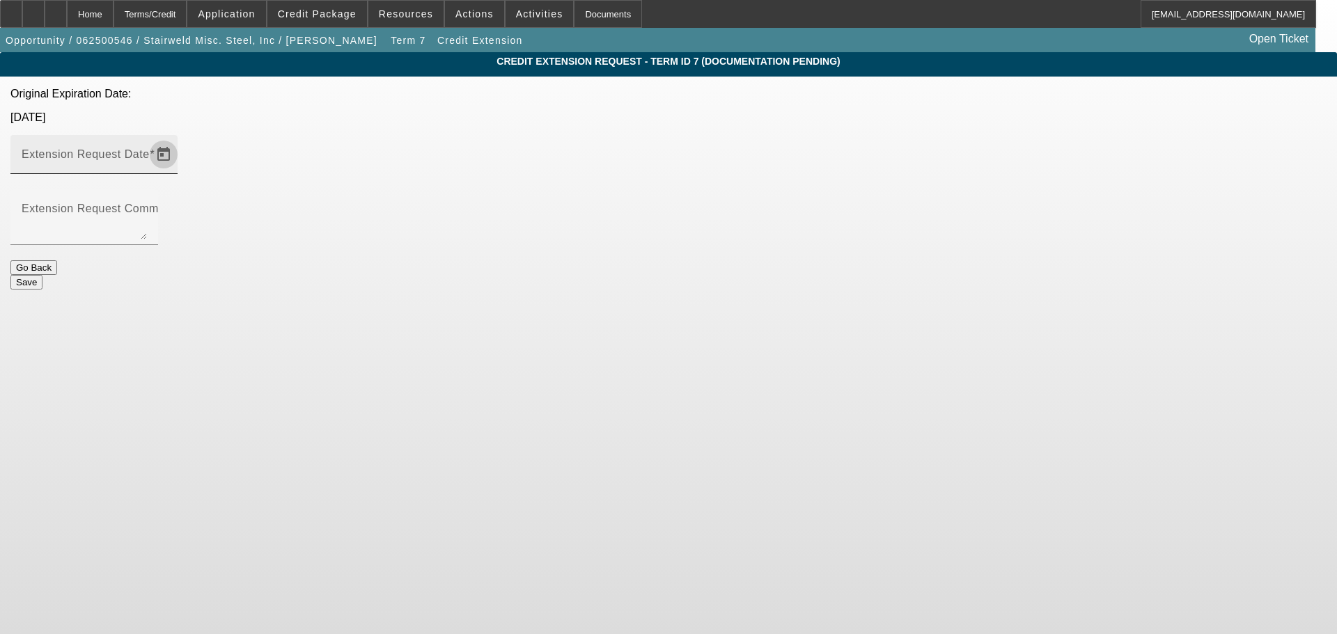
click at [180, 138] on span "Open calendar" at bounding box center [163, 154] width 33 height 33
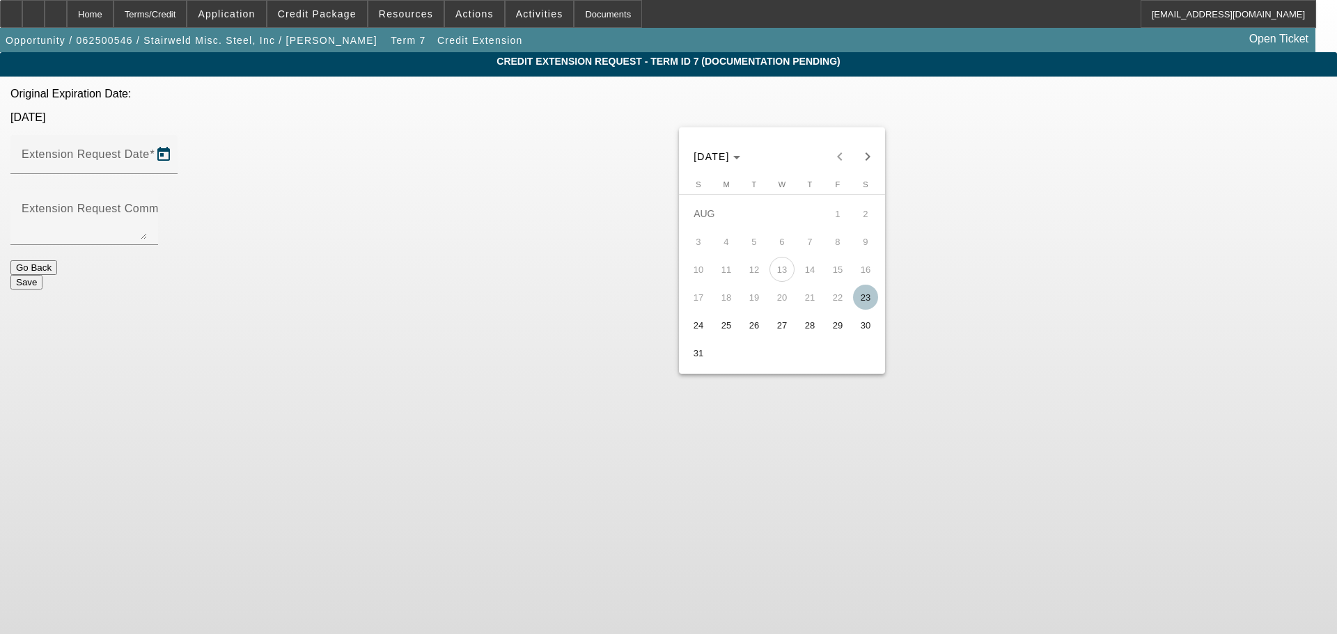
click at [700, 355] on span "31" at bounding box center [698, 352] width 25 height 25
type input "[DATE]"
click at [1047, 251] on div "Credit Extension Request - Term ID 7 (Documentation Pending) Original Expiratio…" at bounding box center [668, 170] width 1337 height 237
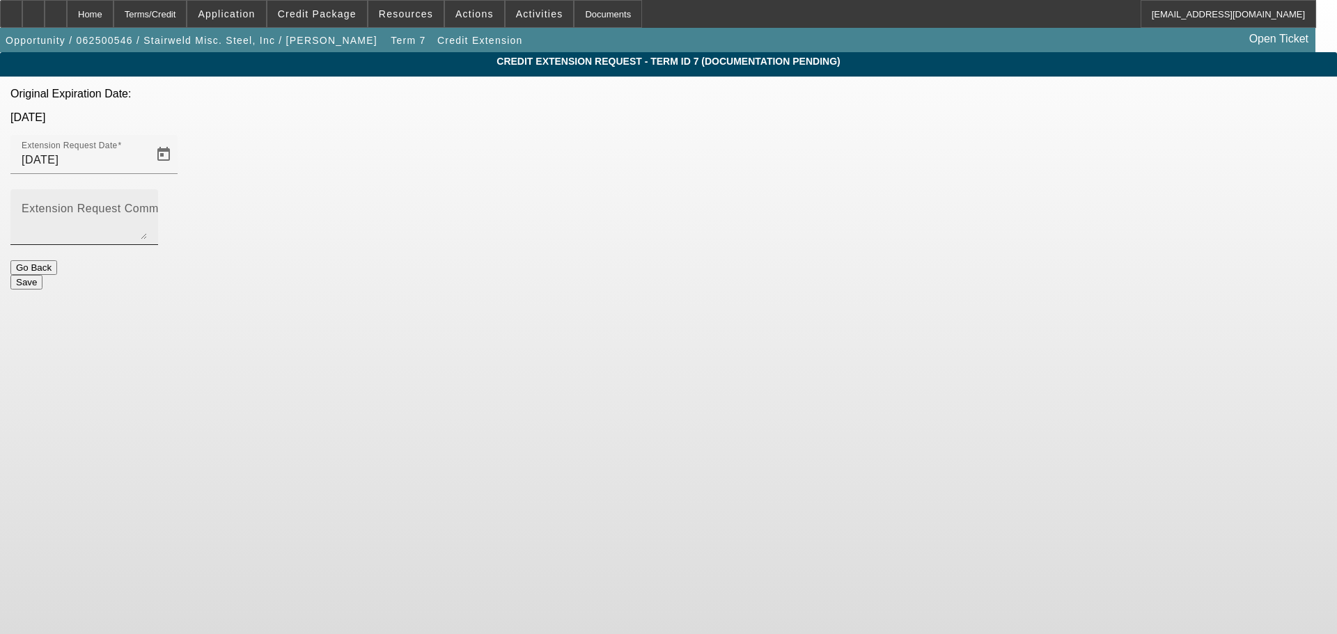
click at [147, 206] on textarea "Extension Request Comment" at bounding box center [84, 222] width 125 height 33
click at [147, 206] on textarea "Hey [PERSON_NAME], just waiting to receive the title with our lien." at bounding box center [84, 222] width 125 height 33
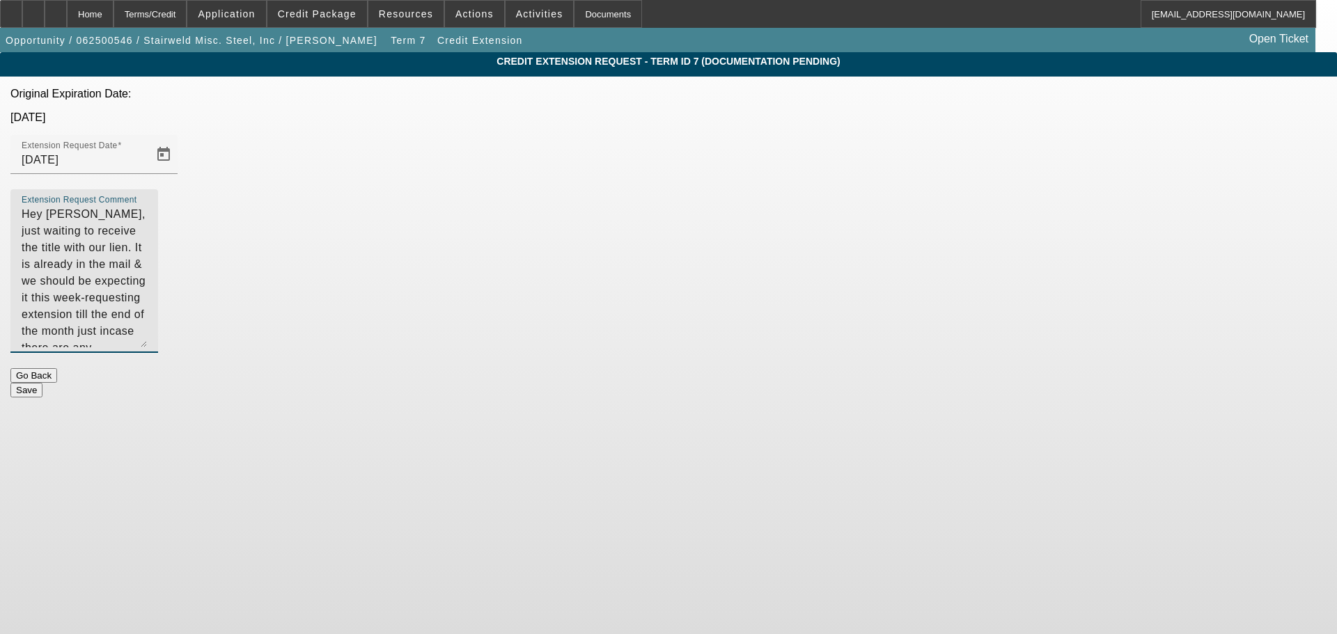
drag, startPoint x: 835, startPoint y: 191, endPoint x: 842, endPoint y: 299, distance: 108.2
click at [158, 299] on div "Extension Request Comment Hey [PERSON_NAME], just waiting to receive the title …" at bounding box center [84, 271] width 148 height 164
click at [147, 206] on textarea "Hey [PERSON_NAME], just waiting to receive the title with our lien. It is alrea…" at bounding box center [84, 276] width 125 height 141
type textarea "Hey [PERSON_NAME], just waiting to receive the title with our lien. It is alrea…"
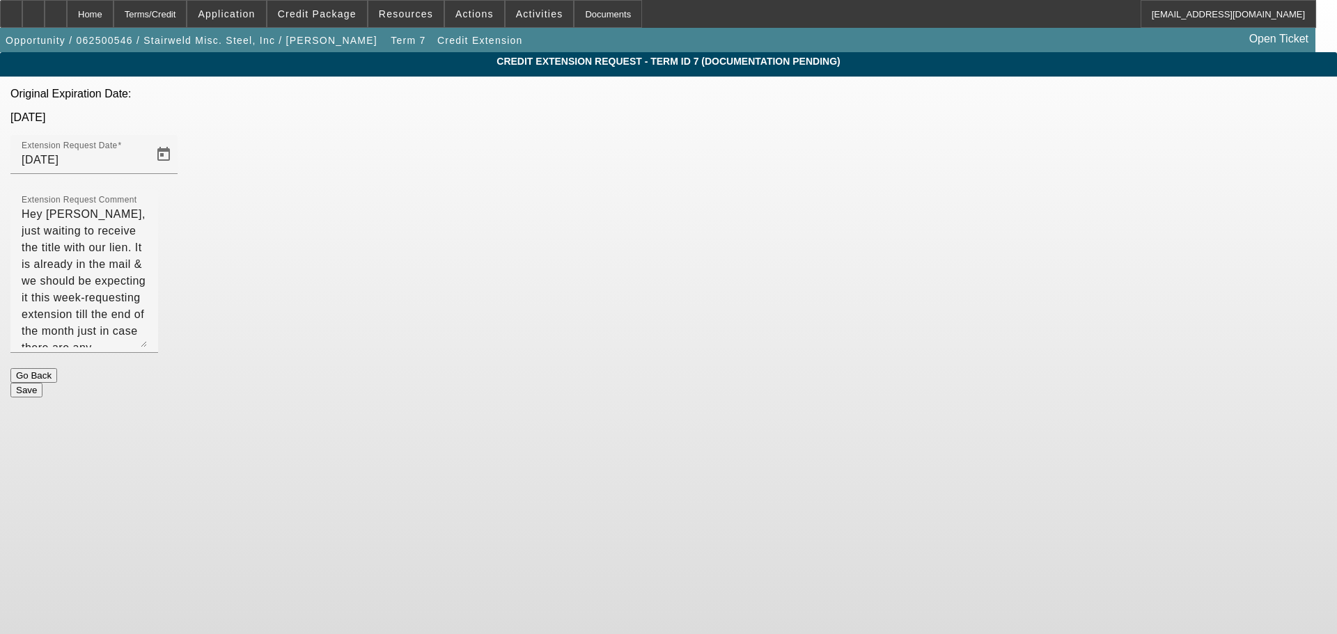
click at [42, 383] on button "Save" at bounding box center [26, 390] width 32 height 15
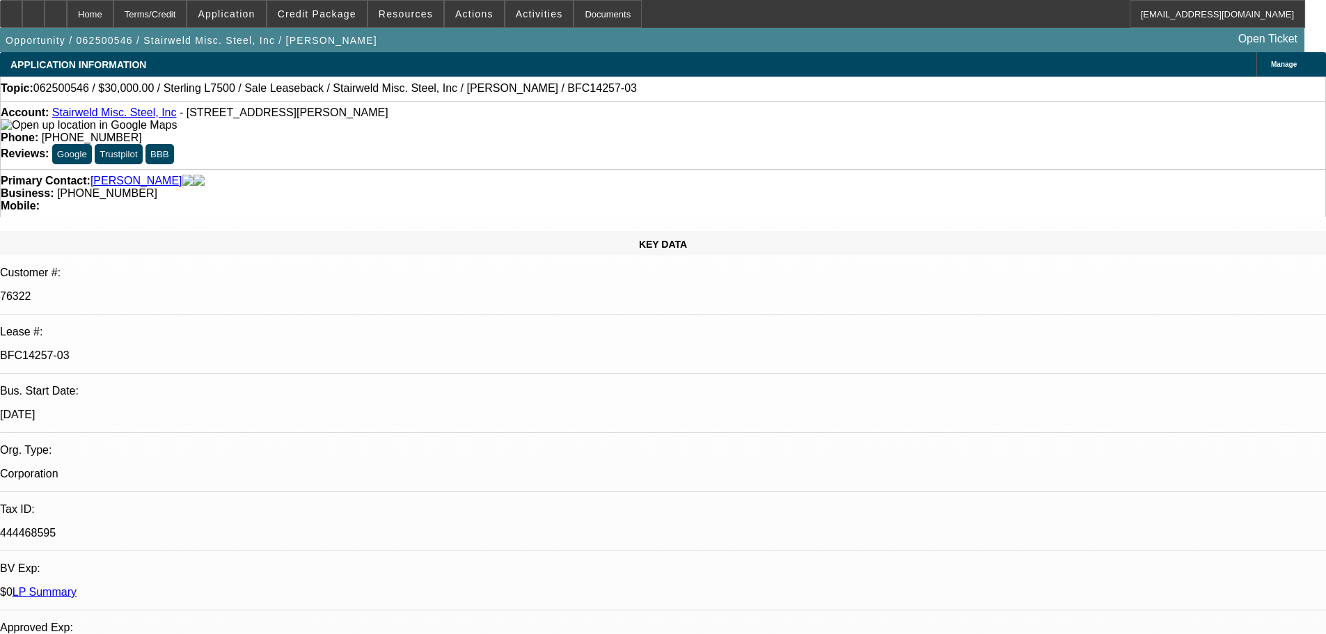
select select "0"
select select "2"
select select "0"
select select "6"
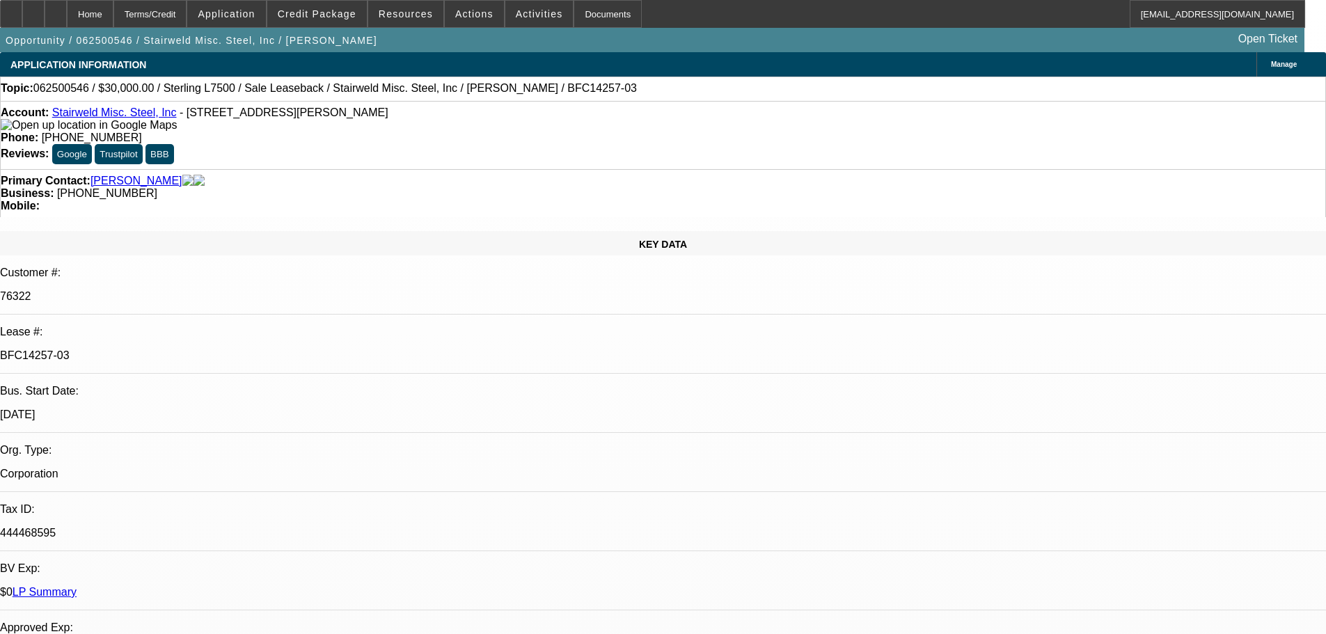
select select "0"
select select "2"
select select "0"
select select "6"
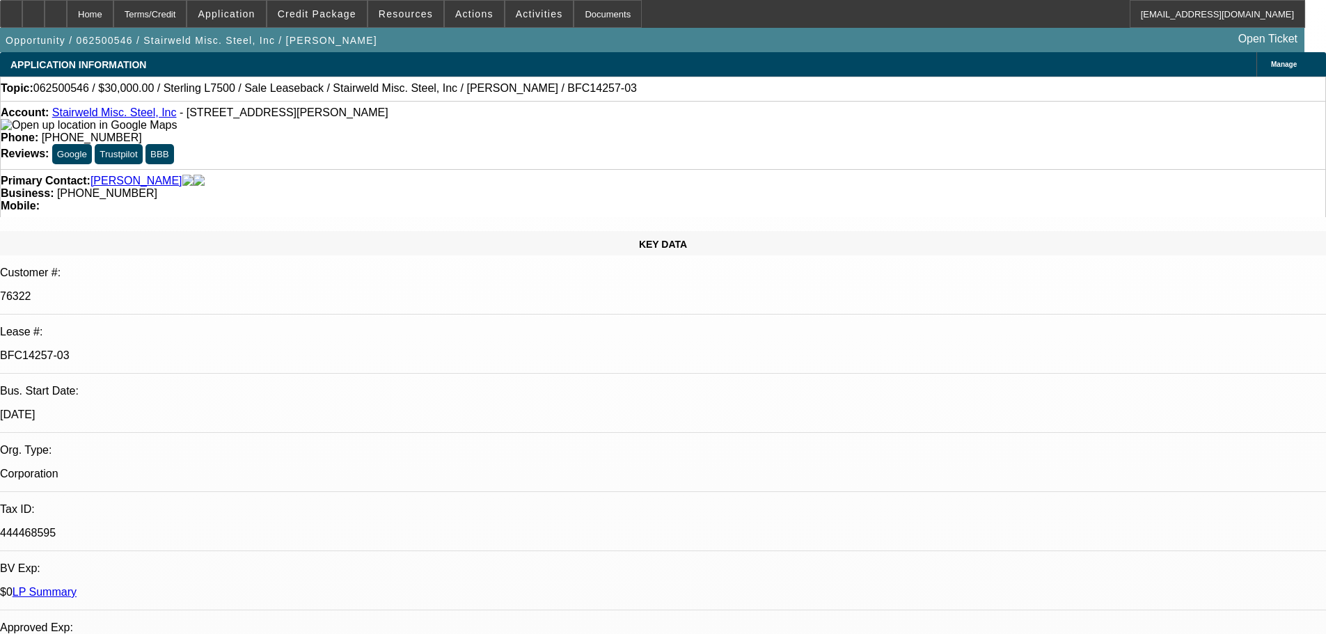
select select "0"
select select "2"
select select "0"
select select "6"
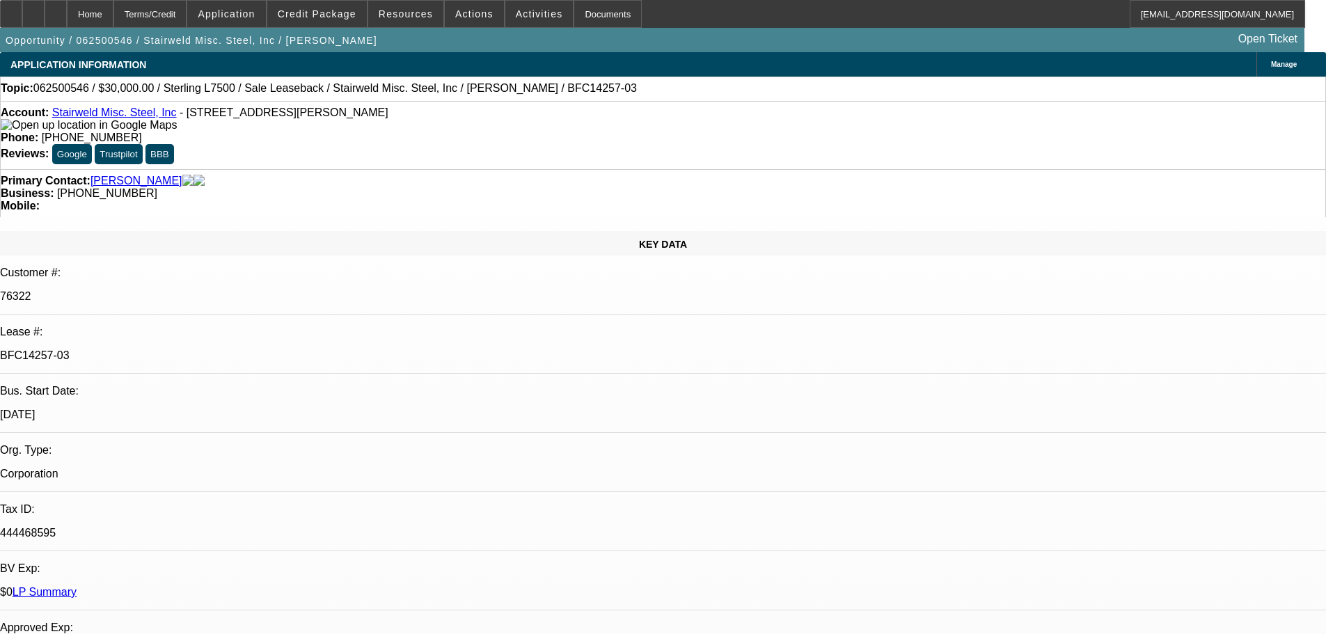
select select "0"
select select "2"
select select "0"
select select "6"
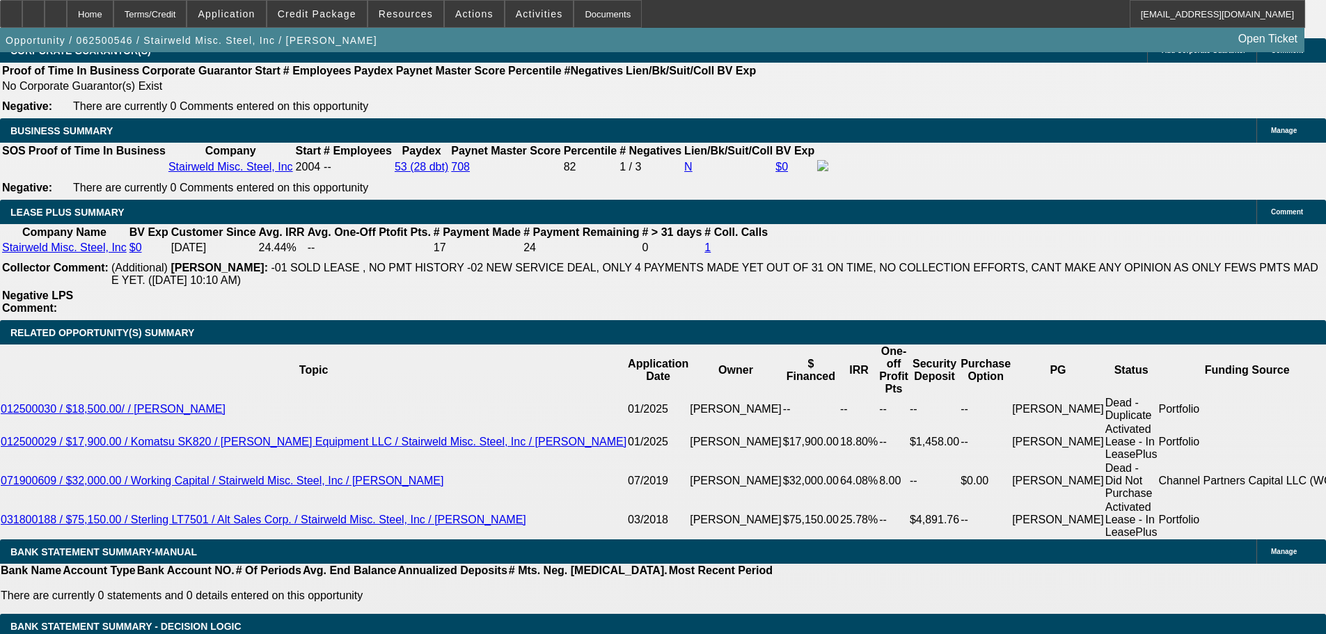
drag, startPoint x: 495, startPoint y: 361, endPoint x: 514, endPoint y: 484, distance: 124.7
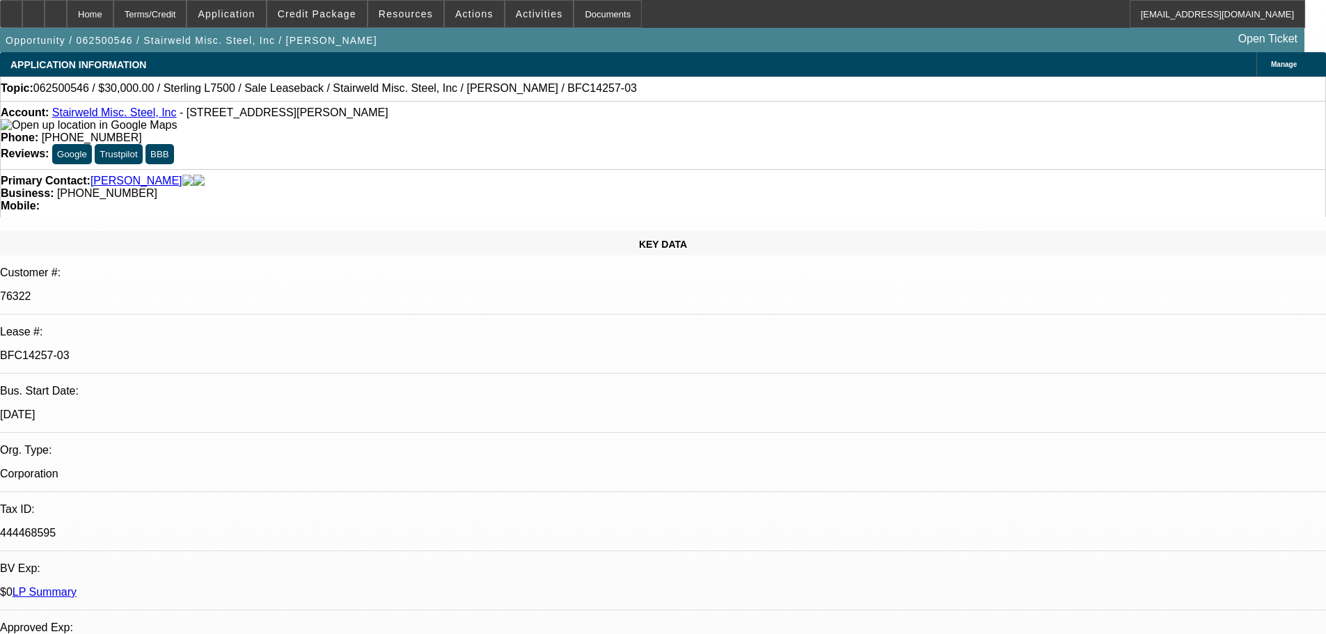
drag, startPoint x: 661, startPoint y: 560, endPoint x: 597, endPoint y: 111, distance: 454.2
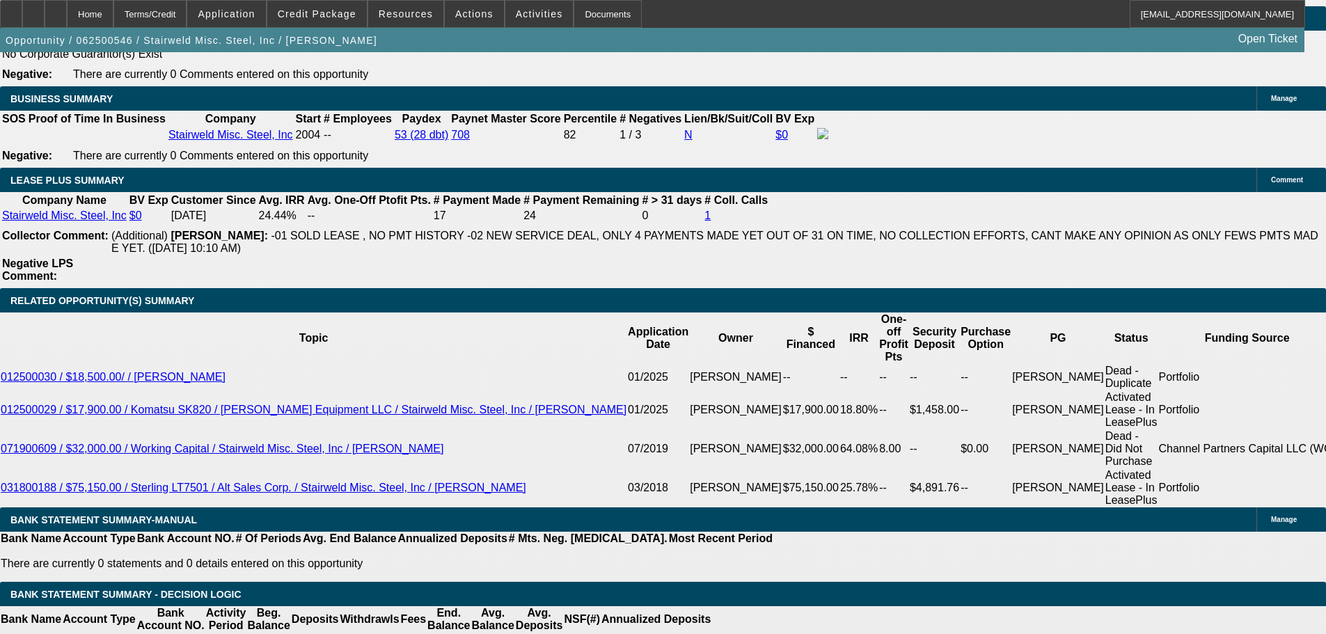
drag, startPoint x: 551, startPoint y: 213, endPoint x: 652, endPoint y: 478, distance: 283.4
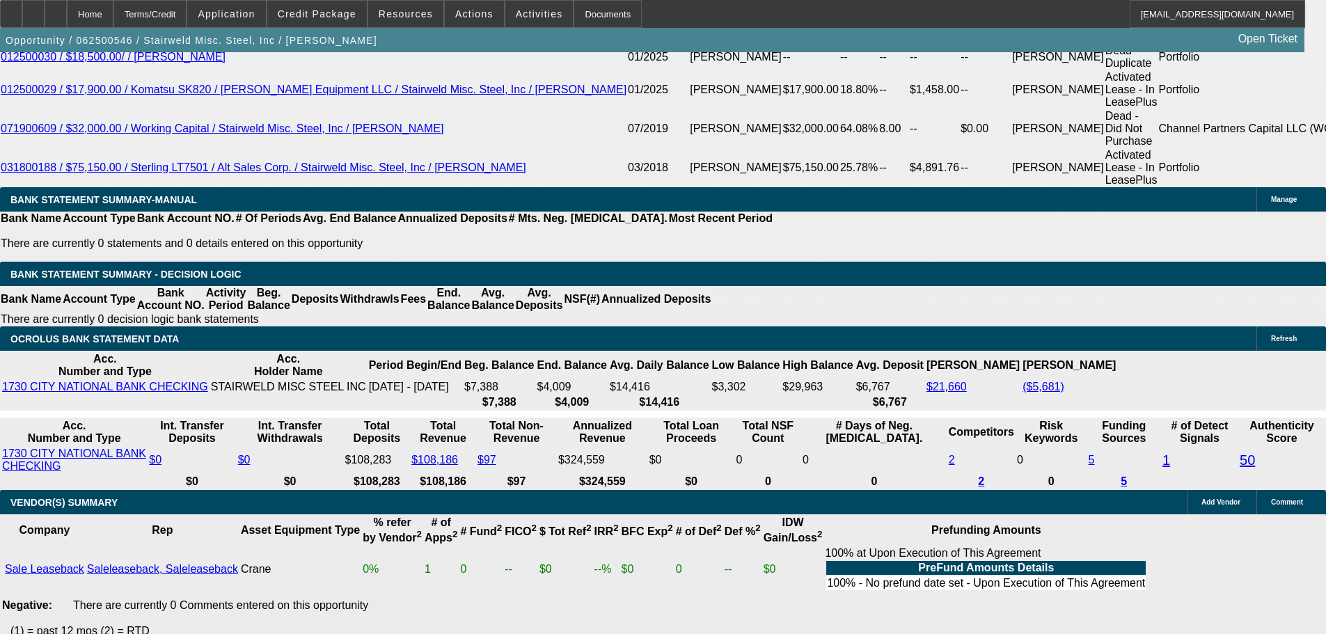
scroll to position [1549, 0]
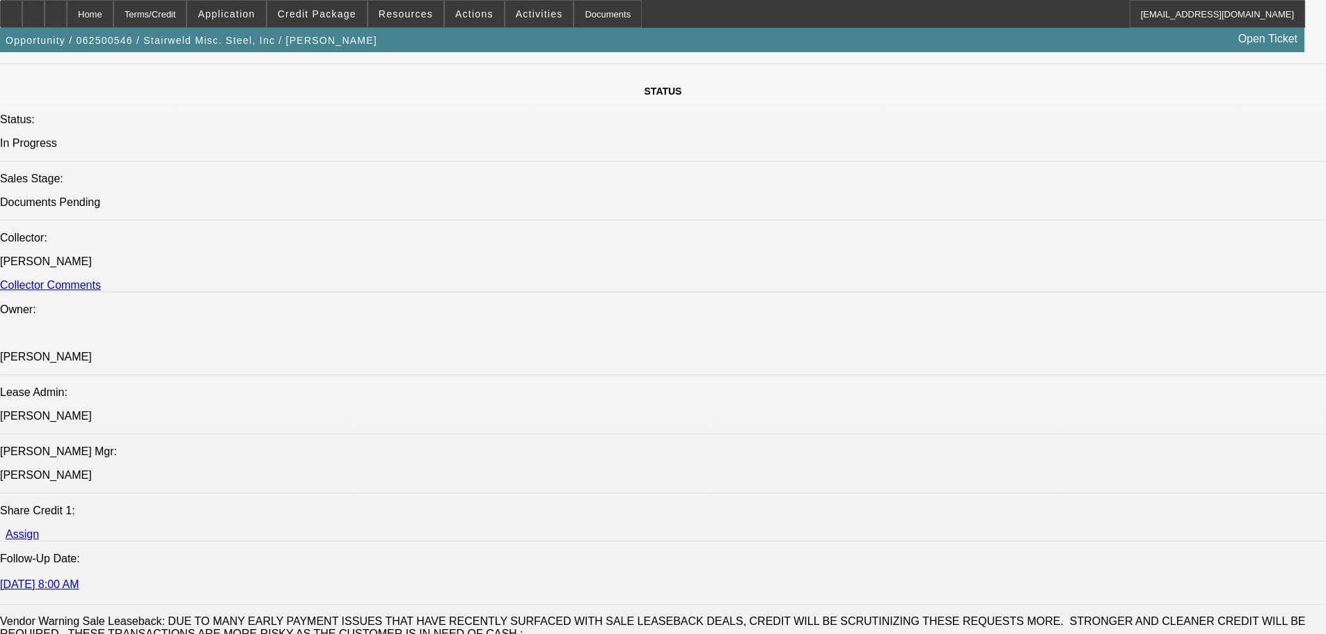
drag, startPoint x: 597, startPoint y: 434, endPoint x: 558, endPoint y: 54, distance: 381.3
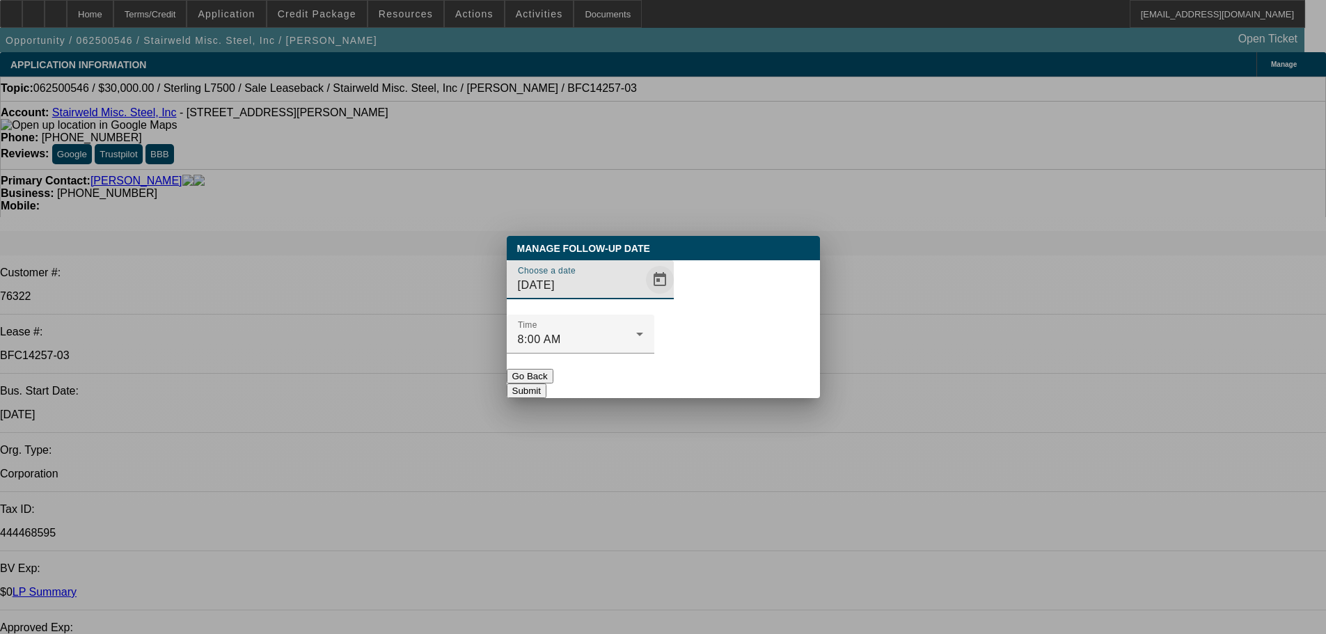
click at [643, 297] on span "Open calendar" at bounding box center [659, 279] width 33 height 33
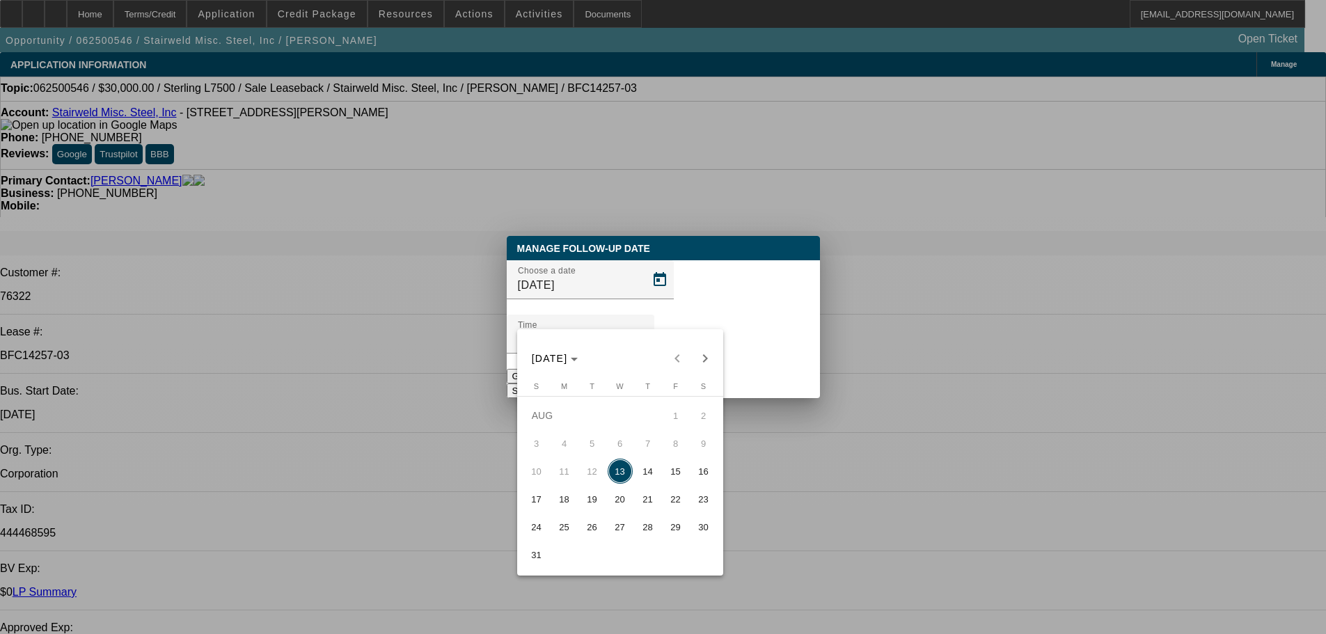
click at [648, 482] on span "14" at bounding box center [648, 471] width 25 height 25
type input "[DATE]"
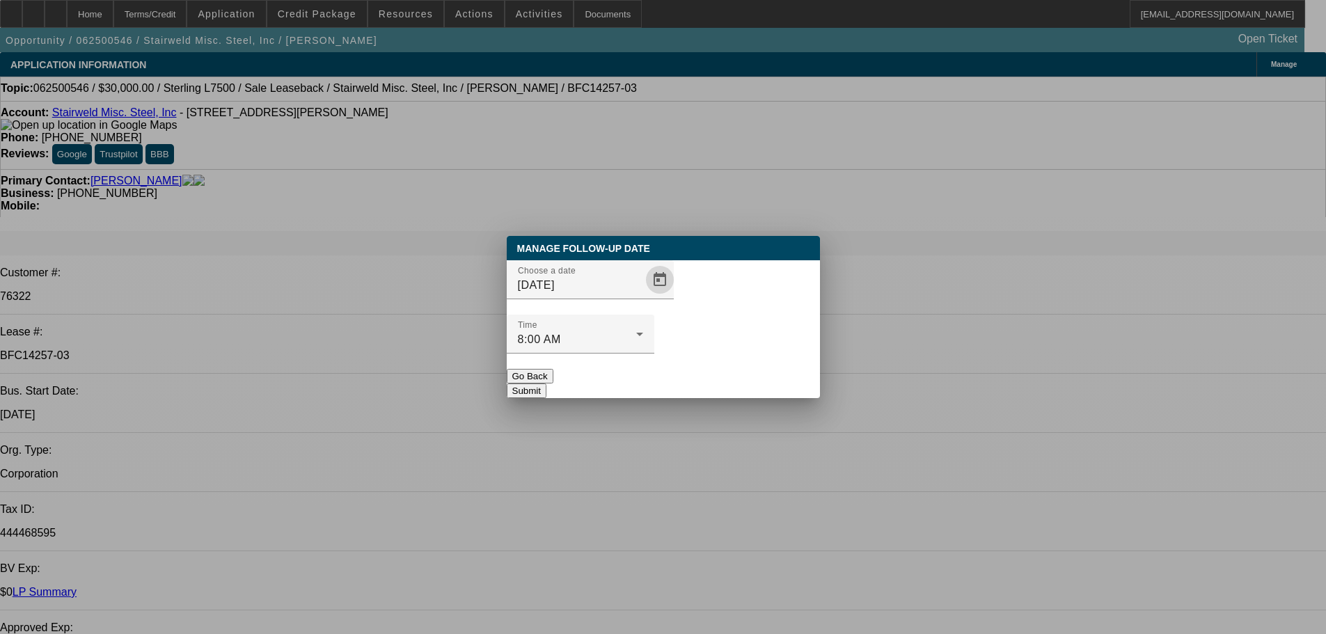
click at [546, 384] on button "Submit" at bounding box center [527, 391] width 40 height 15
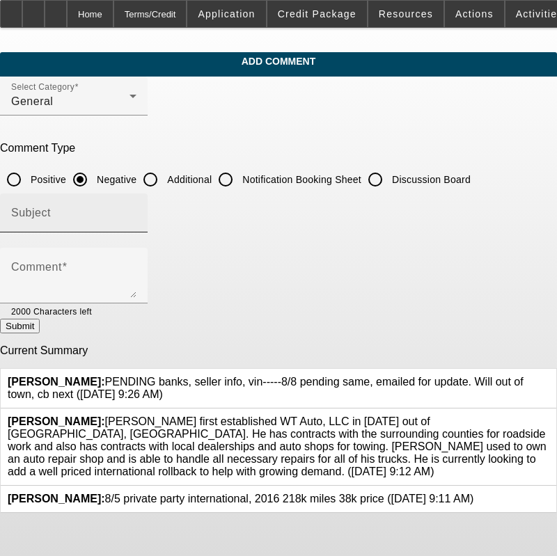
click at [136, 194] on div "Subject" at bounding box center [73, 213] width 125 height 39
click at [413, 155] on p "Comment Type" at bounding box center [278, 148] width 557 height 13
click at [136, 196] on div "Subject" at bounding box center [73, 213] width 125 height 39
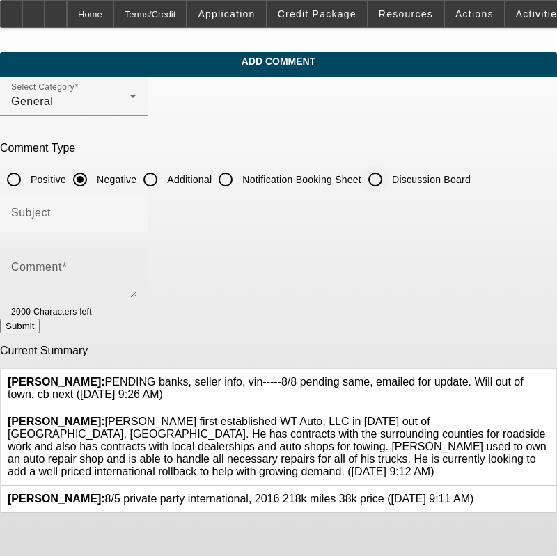
drag, startPoint x: 409, startPoint y: 182, endPoint x: 338, endPoint y: 274, distance: 116.7
click at [389, 181] on input "Discussion Board" at bounding box center [375, 180] width 28 height 28
radio input "true"
click at [136, 288] on textarea "Comment" at bounding box center [73, 281] width 125 height 33
paste textarea "PENDING banks, seller info, vin-----8/8 pending same, emailed for update. Will …"
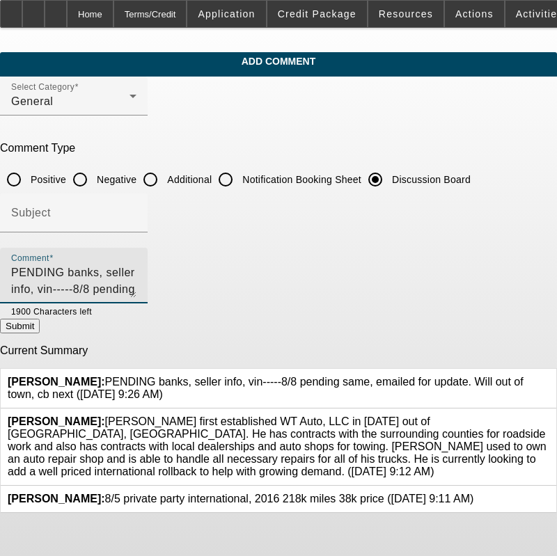
click at [136, 281] on textarea "PENDING banks, seller info, vin-----8/8 pending same, emailed for update. Will …" at bounding box center [73, 281] width 125 height 33
click at [136, 267] on textarea "PENDING banks, seller info, vin-----8/8 pending same, emailed for update. Will …" at bounding box center [73, 281] width 125 height 33
type textarea "PENDING banks, seller info, vin-----8/8 pending same, emailed for update. Will …"
click at [40, 319] on button "Submit" at bounding box center [20, 326] width 40 height 15
radio input "true"
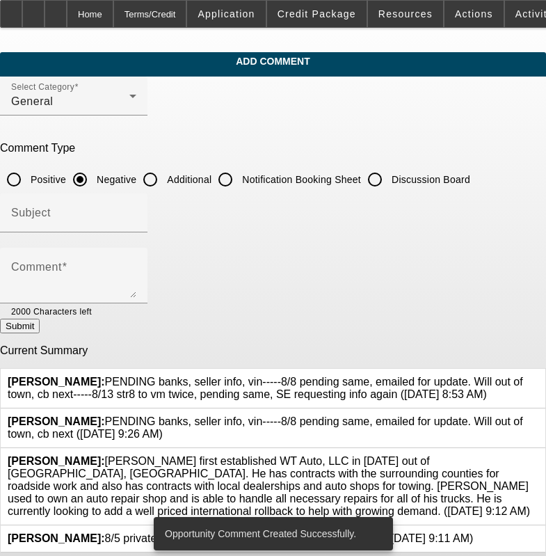
click at [539, 416] on icon at bounding box center [539, 416] width 0 height 0
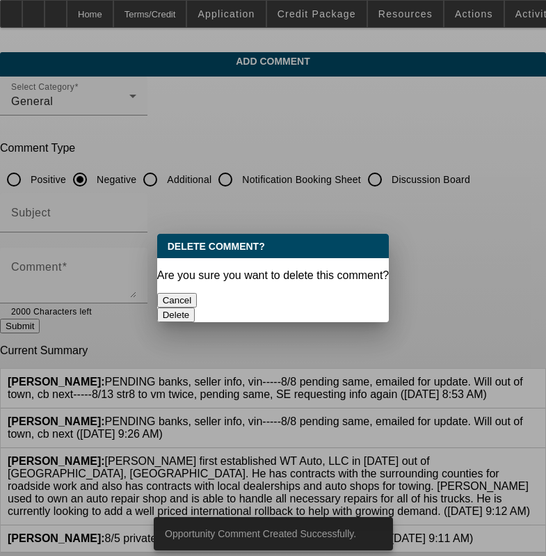
click at [196, 308] on button "Delete" at bounding box center [176, 315] width 38 height 15
